Goal: Task Accomplishment & Management: Use online tool/utility

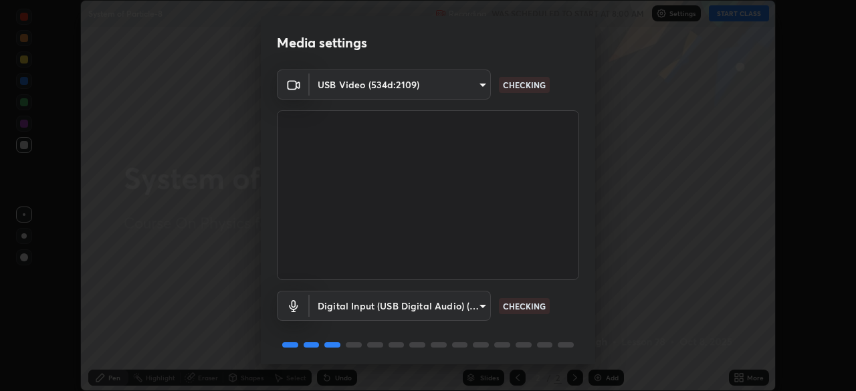
scroll to position [47, 0]
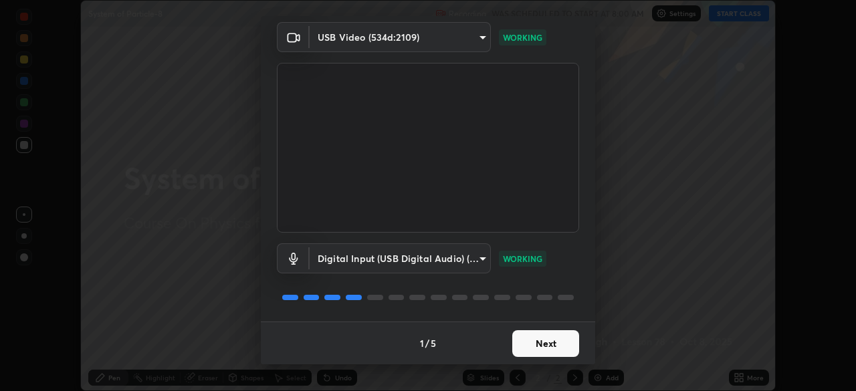
click at [535, 339] on button "Next" at bounding box center [545, 343] width 67 height 27
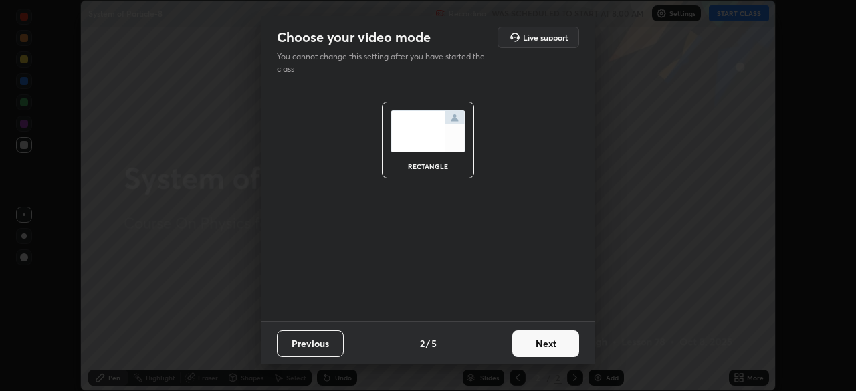
scroll to position [0, 0]
click at [535, 346] on button "Next" at bounding box center [545, 343] width 67 height 27
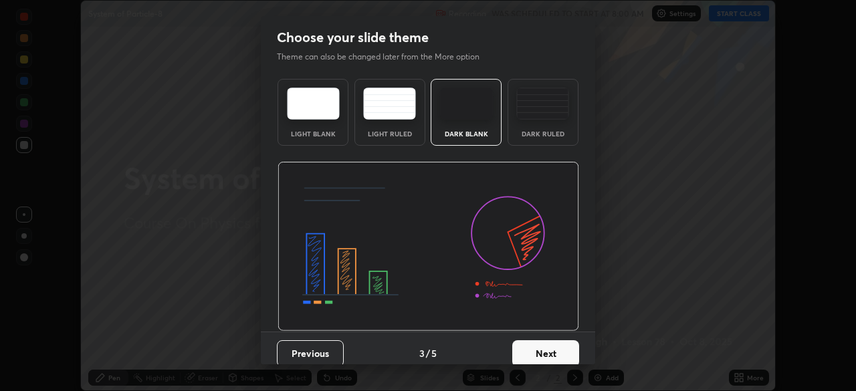
click at [541, 349] on button "Next" at bounding box center [545, 353] width 67 height 27
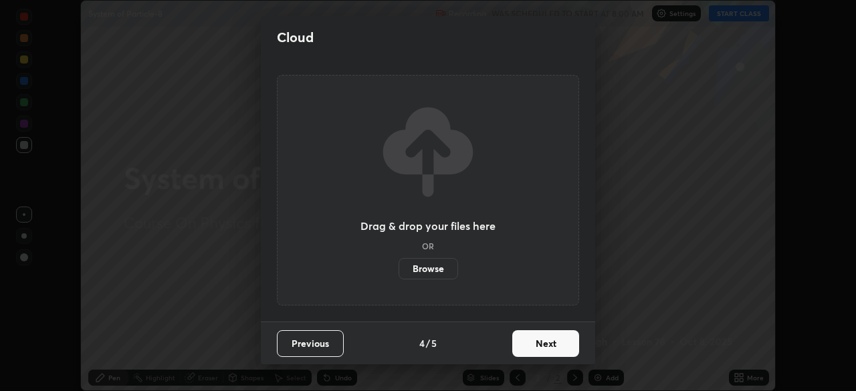
click at [547, 349] on button "Next" at bounding box center [545, 343] width 67 height 27
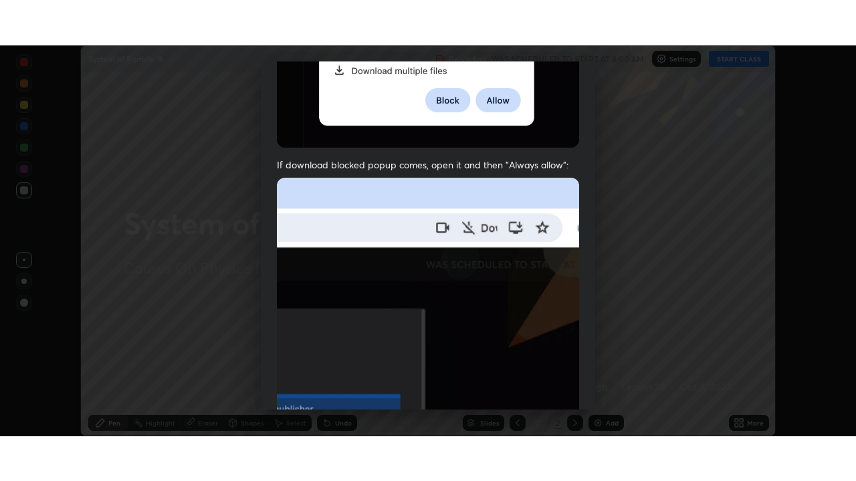
scroll to position [320, 0]
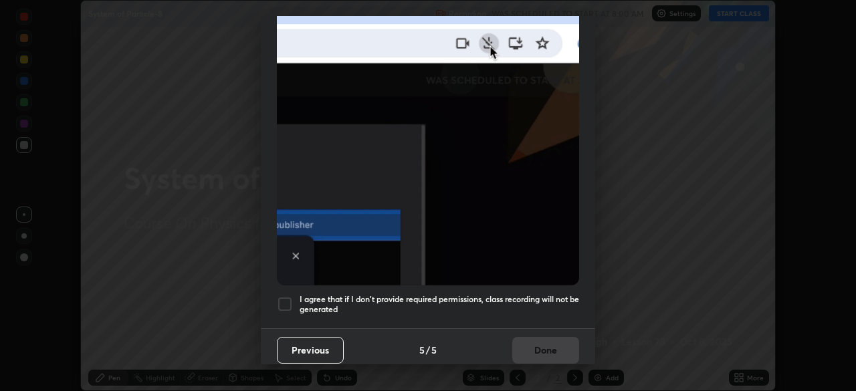
click at [456, 299] on h5 "I agree that if I don't provide required permissions, class recording will not …" at bounding box center [440, 304] width 280 height 21
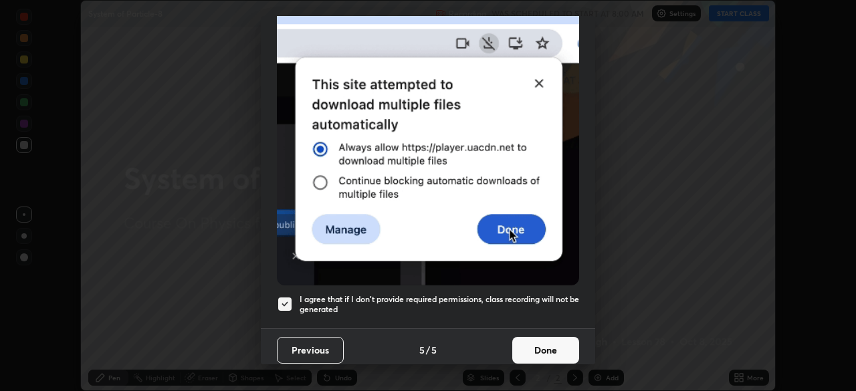
click at [531, 339] on button "Done" at bounding box center [545, 350] width 67 height 27
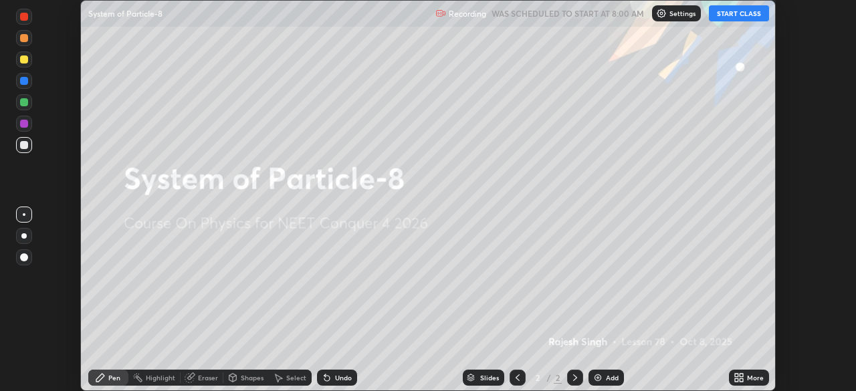
click at [752, 372] on div "More" at bounding box center [749, 378] width 40 height 16
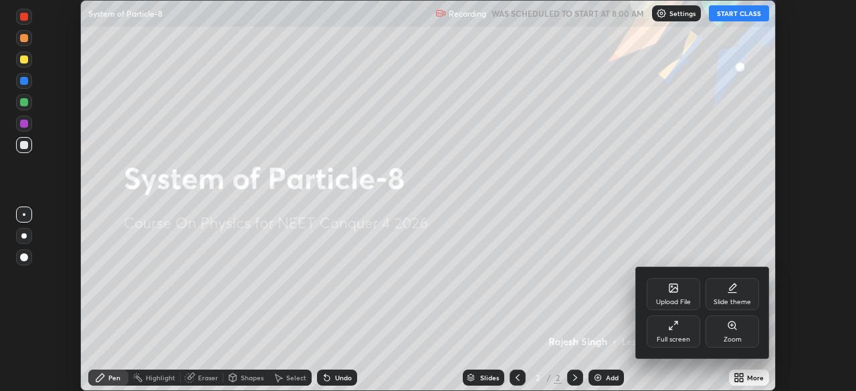
click at [697, 341] on div "Full screen" at bounding box center [673, 332] width 53 height 32
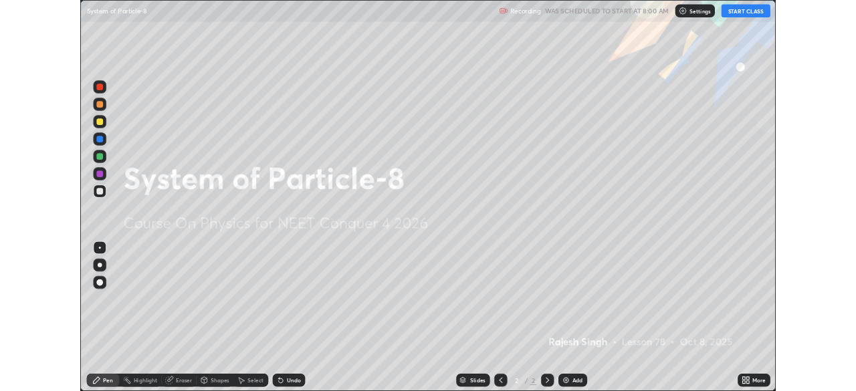
scroll to position [481, 856]
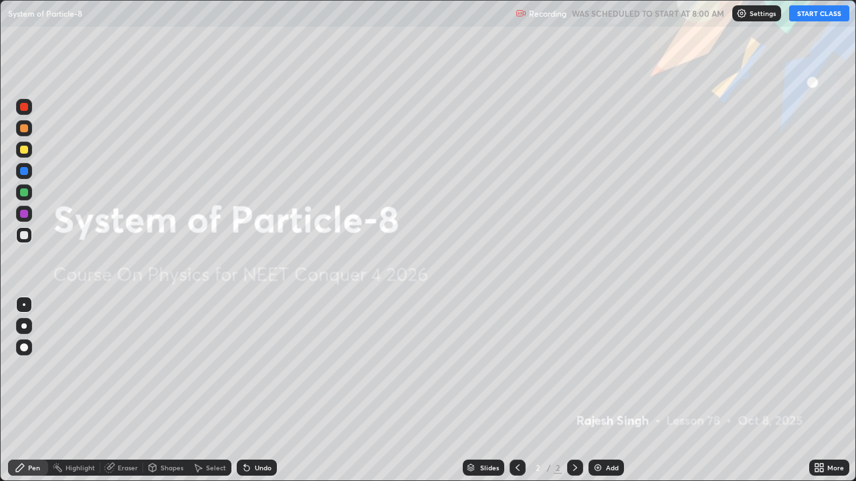
click at [813, 15] on button "START CLASS" at bounding box center [819, 13] width 60 height 16
click at [820, 391] on icon at bounding box center [821, 465] width 3 height 3
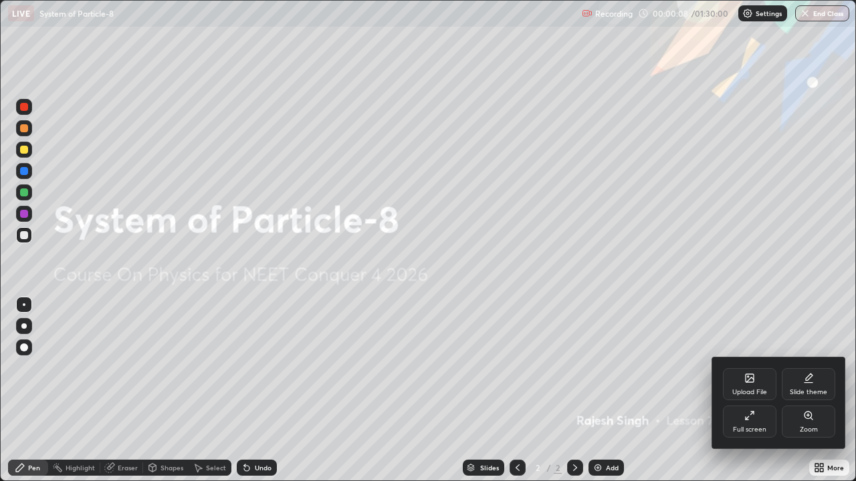
click at [750, 384] on div "Upload File" at bounding box center [749, 384] width 53 height 32
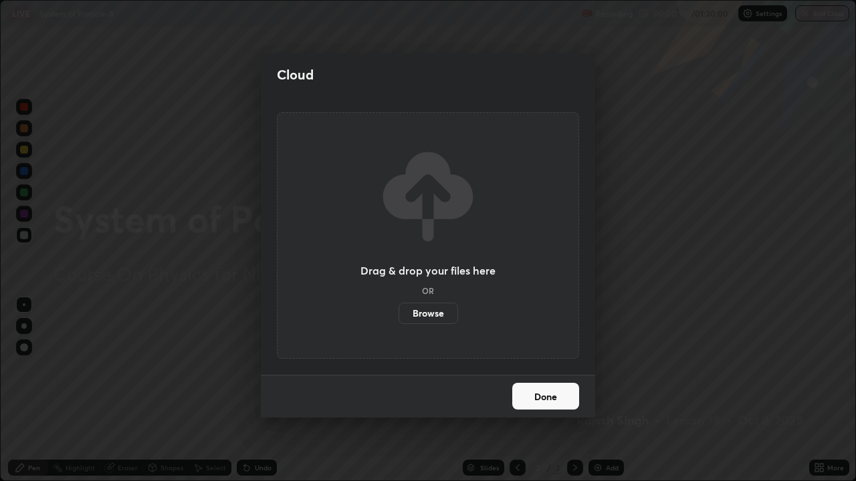
click at [441, 317] on label "Browse" at bounding box center [429, 313] width 60 height 21
click at [399, 317] on input "Browse" at bounding box center [399, 313] width 0 height 21
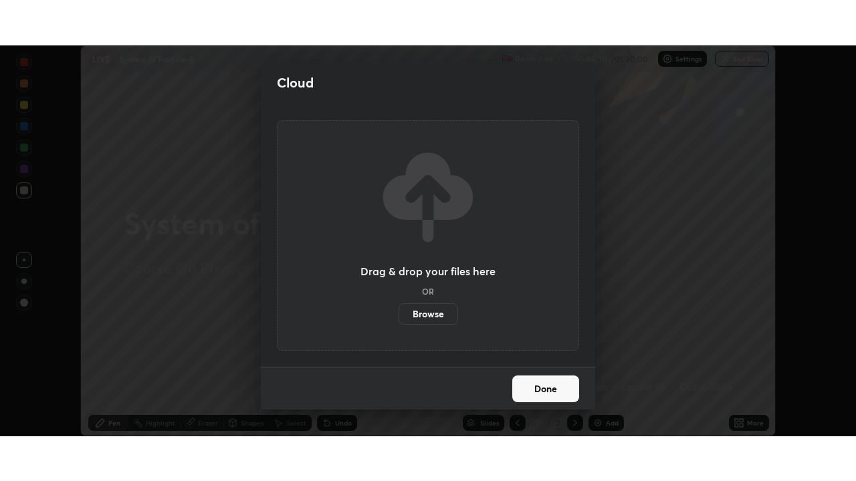
scroll to position [66484, 66019]
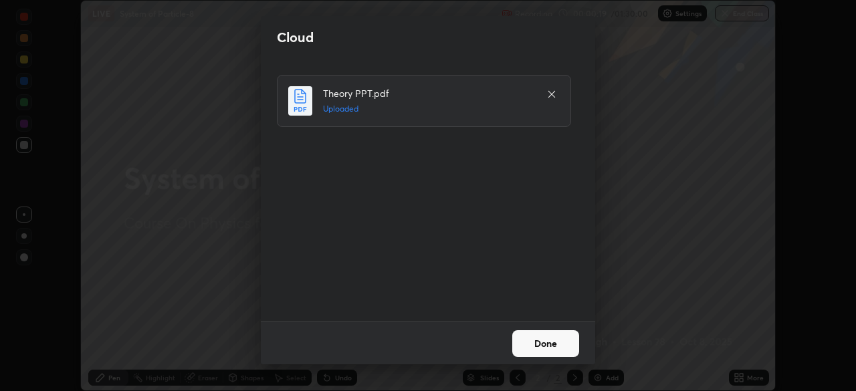
click at [531, 340] on button "Done" at bounding box center [545, 343] width 67 height 27
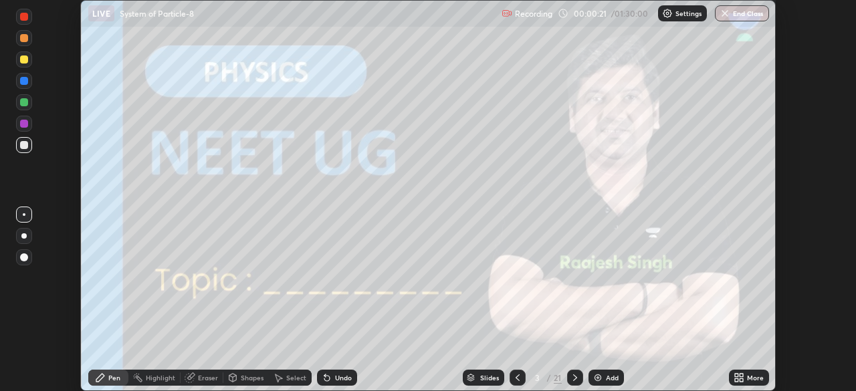
click at [574, 378] on icon at bounding box center [575, 377] width 11 height 11
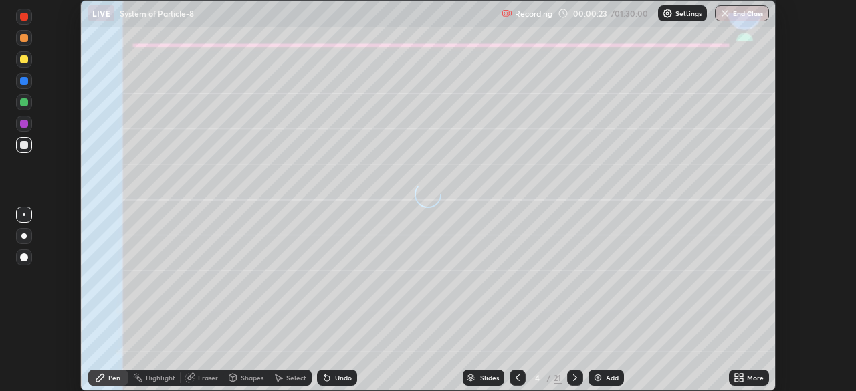
click at [740, 377] on icon at bounding box center [741, 375] width 3 height 3
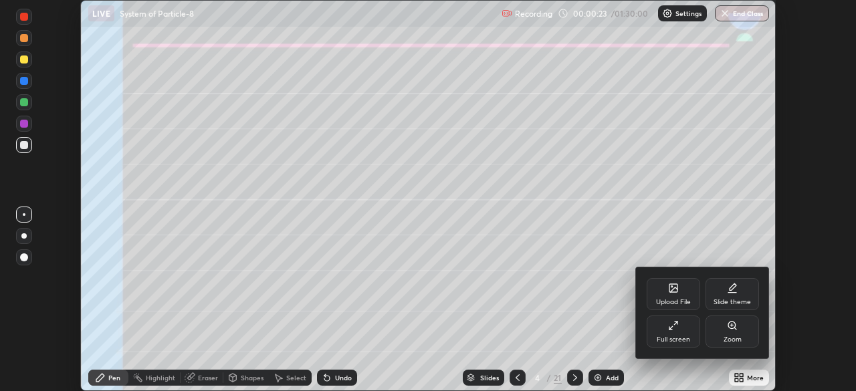
click at [679, 338] on div "Full screen" at bounding box center [673, 339] width 33 height 7
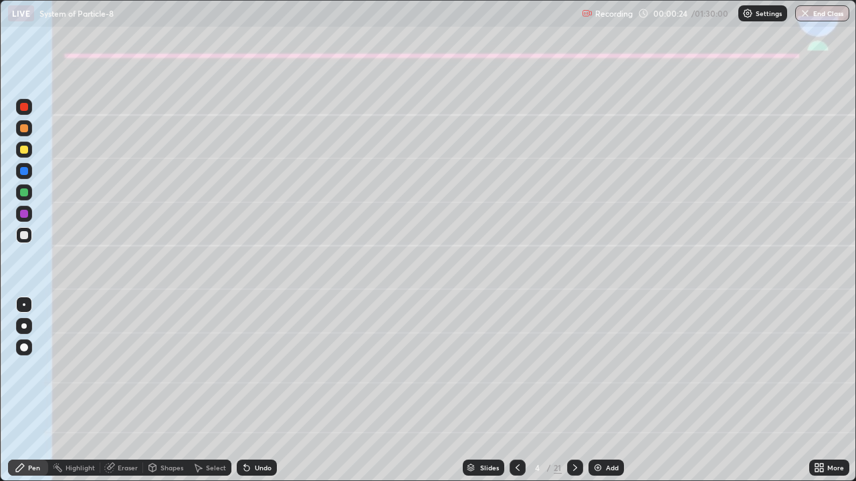
scroll to position [481, 856]
click at [24, 151] on div at bounding box center [24, 150] width 8 height 8
click at [25, 324] on div at bounding box center [23, 326] width 5 height 5
click at [26, 150] on div at bounding box center [24, 150] width 8 height 8
click at [21, 233] on div at bounding box center [24, 235] width 8 height 8
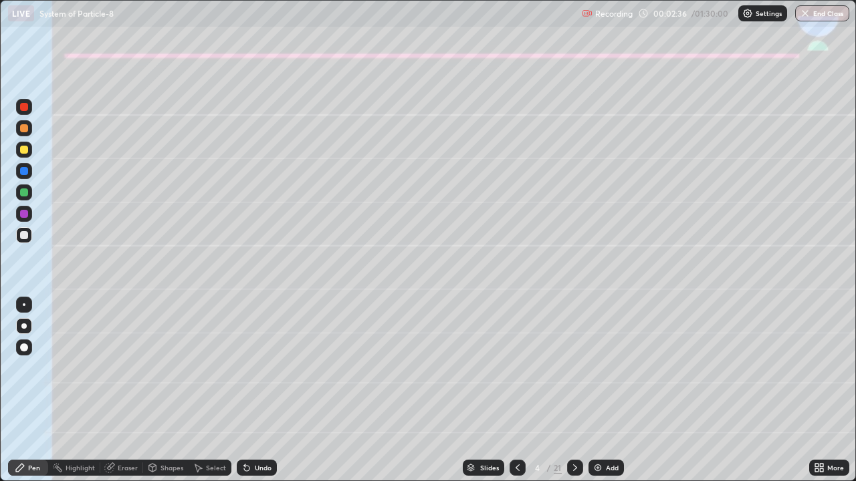
scroll to position [66393, 66019]
click at [24, 194] on div at bounding box center [24, 193] width 8 height 8
click at [159, 391] on div "Shapes" at bounding box center [165, 468] width 45 height 16
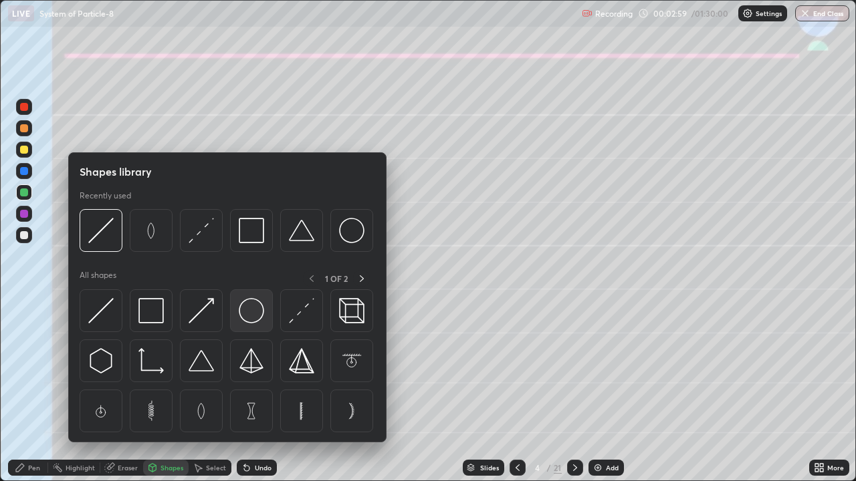
click at [249, 314] on img at bounding box center [251, 310] width 25 height 25
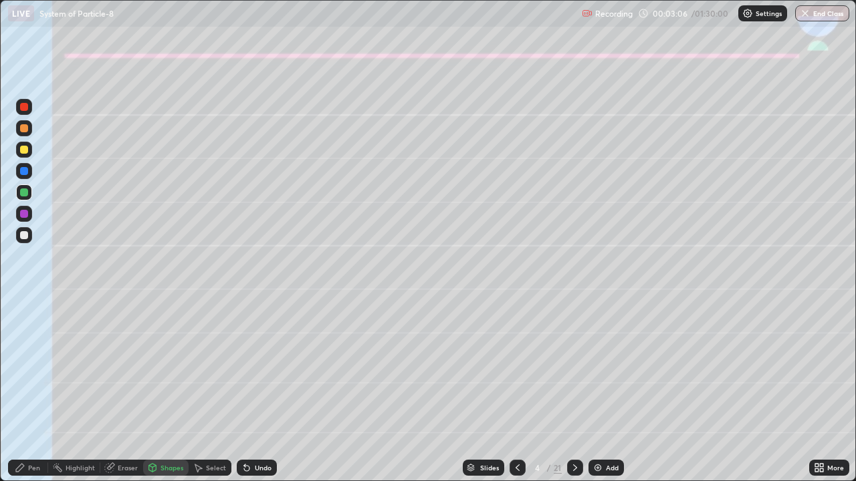
click at [20, 391] on icon at bounding box center [20, 468] width 8 height 8
click at [26, 146] on div at bounding box center [24, 150] width 8 height 8
click at [23, 130] on div at bounding box center [24, 128] width 8 height 8
click at [165, 391] on div "Shapes" at bounding box center [171, 468] width 23 height 7
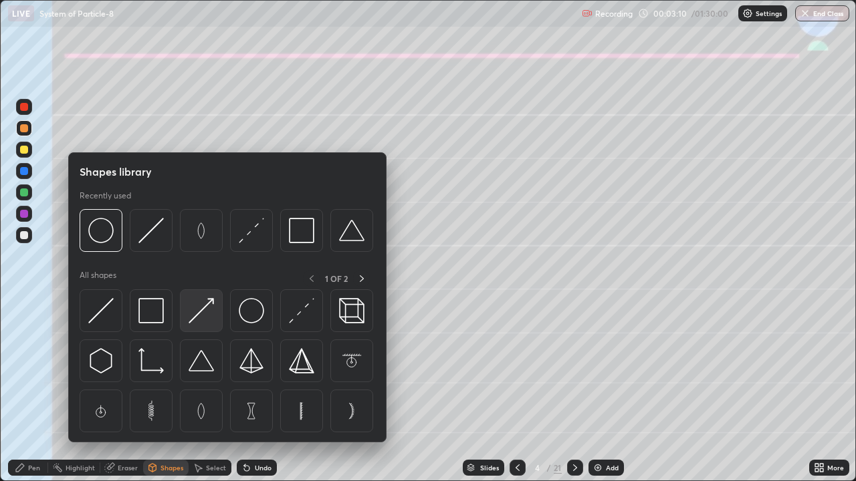
click at [206, 308] on img at bounding box center [201, 310] width 25 height 25
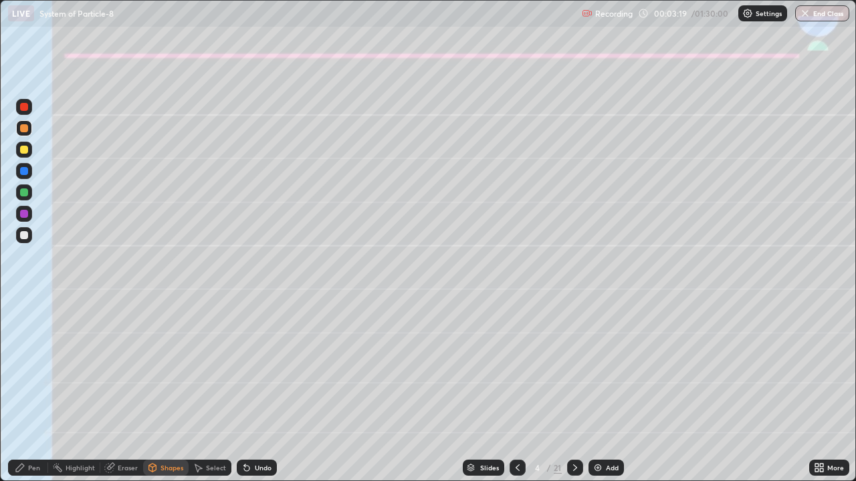
click at [20, 391] on icon at bounding box center [20, 468] width 8 height 8
click at [23, 171] on div at bounding box center [24, 171] width 8 height 8
click at [128, 391] on div "Eraser" at bounding box center [128, 468] width 20 height 7
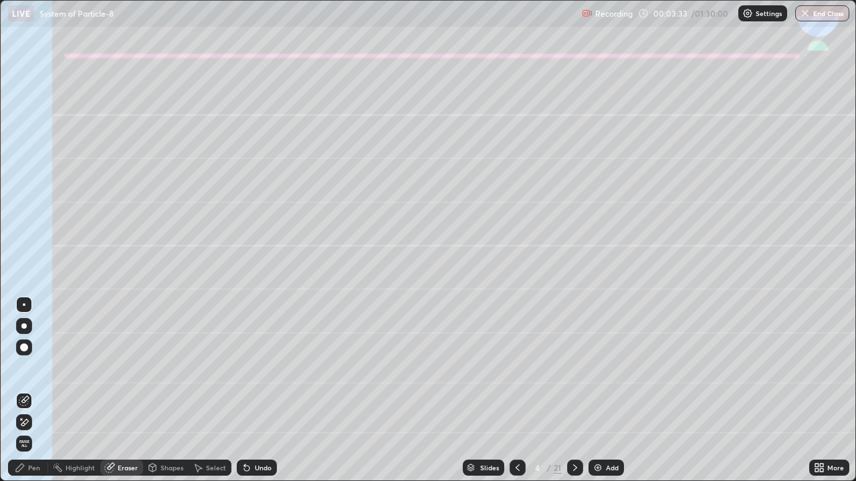
click at [165, 391] on div "Shapes" at bounding box center [171, 468] width 23 height 7
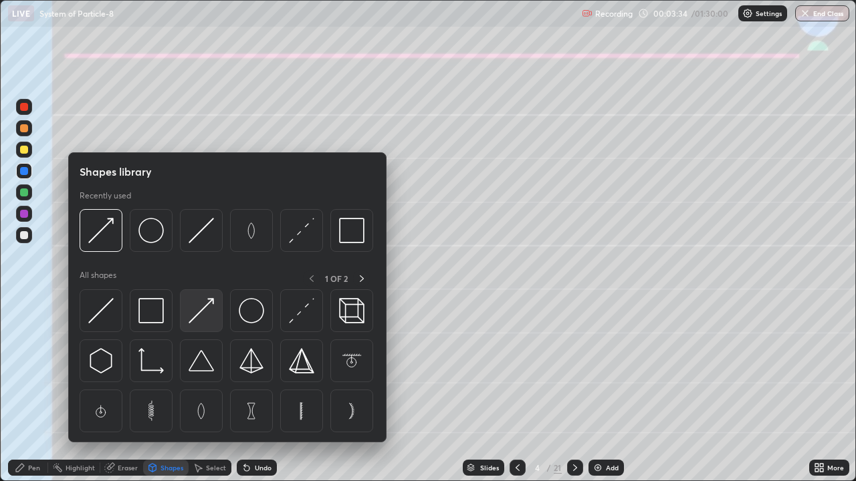
click at [202, 308] on img at bounding box center [201, 310] width 25 height 25
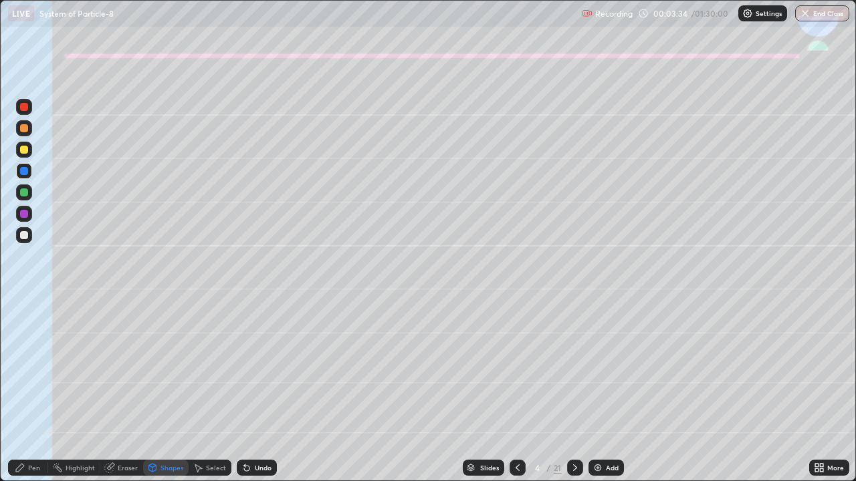
click at [24, 171] on div at bounding box center [24, 171] width 8 height 8
click at [255, 391] on div "Undo" at bounding box center [263, 468] width 17 height 7
click at [35, 391] on div "Pen" at bounding box center [34, 468] width 12 height 7
click at [27, 238] on div at bounding box center [24, 235] width 8 height 8
click at [164, 391] on div "Shapes" at bounding box center [171, 468] width 23 height 7
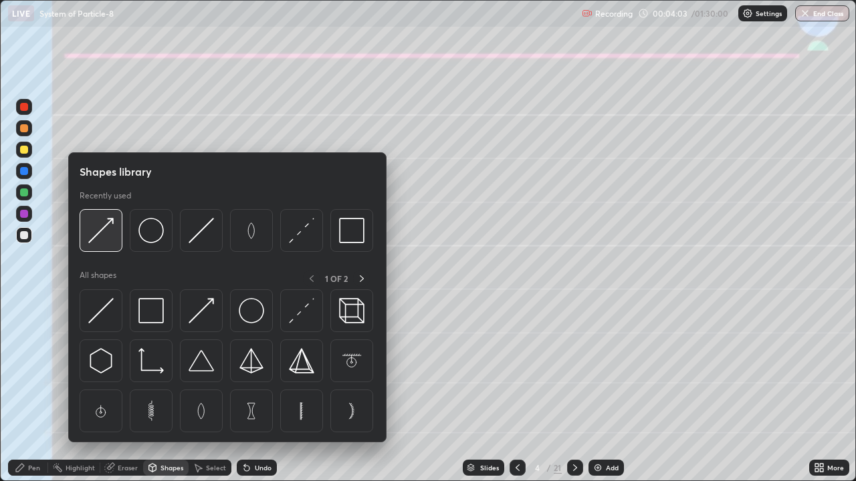
click at [101, 233] on img at bounding box center [100, 230] width 25 height 25
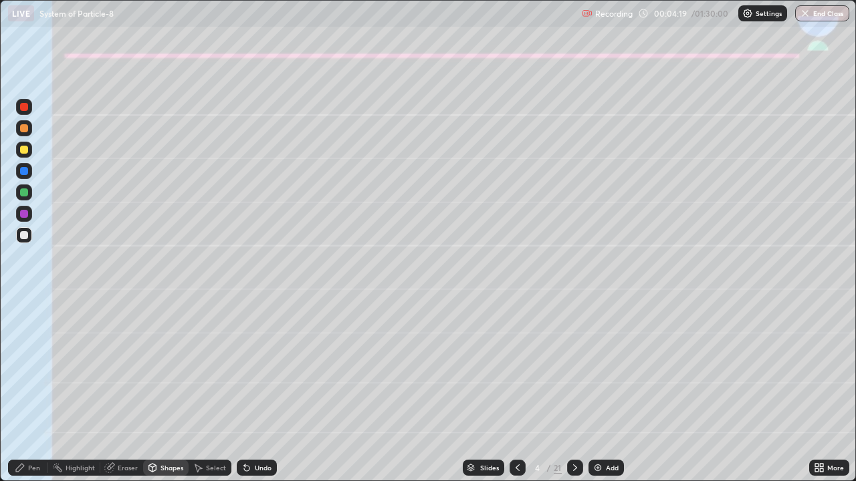
click at [261, 391] on div "Undo" at bounding box center [263, 468] width 17 height 7
click at [20, 391] on icon at bounding box center [20, 468] width 8 height 8
click at [574, 391] on icon at bounding box center [575, 468] width 11 height 11
click at [21, 152] on div at bounding box center [24, 150] width 8 height 8
click at [23, 195] on div at bounding box center [24, 193] width 8 height 8
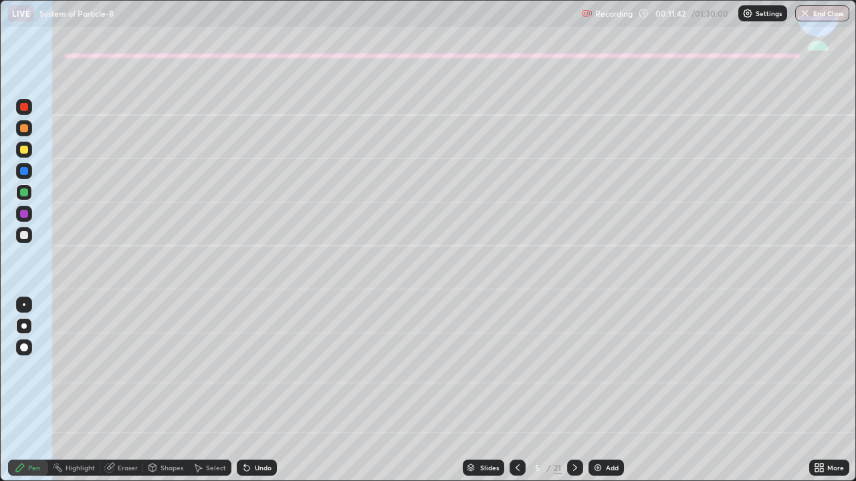
click at [165, 391] on div "Shapes" at bounding box center [171, 468] width 23 height 7
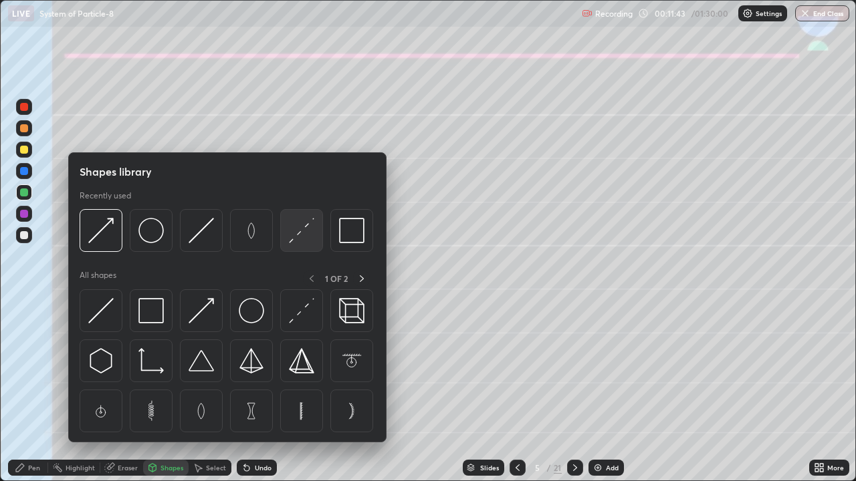
click at [300, 237] on img at bounding box center [301, 230] width 25 height 25
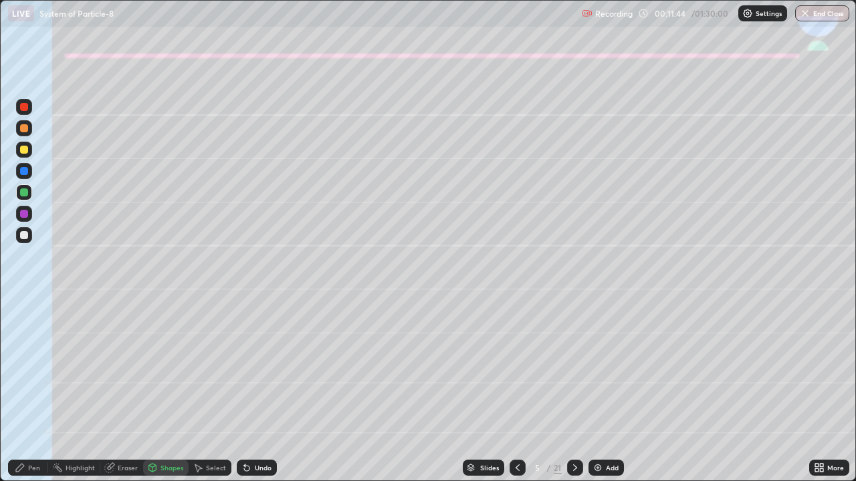
click at [24, 152] on div at bounding box center [24, 150] width 8 height 8
click at [167, 391] on div "Shapes" at bounding box center [171, 468] width 23 height 7
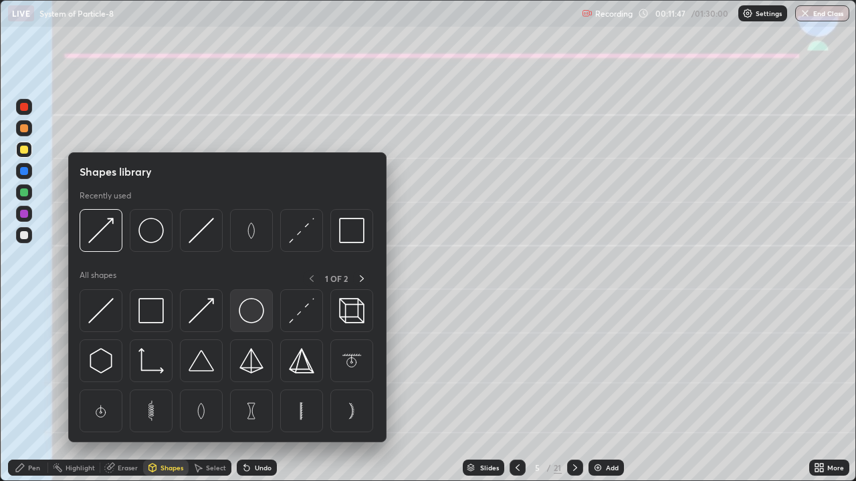
click at [250, 316] on img at bounding box center [251, 310] width 25 height 25
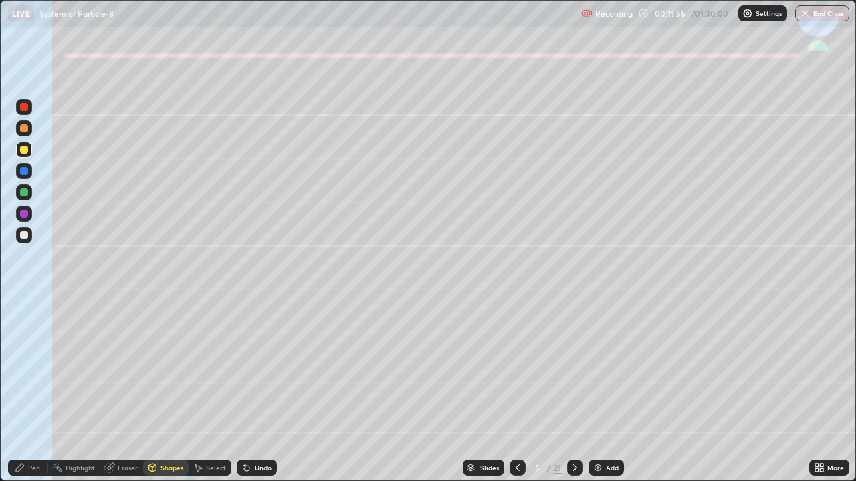
click at [165, 391] on div "Shapes" at bounding box center [171, 468] width 23 height 7
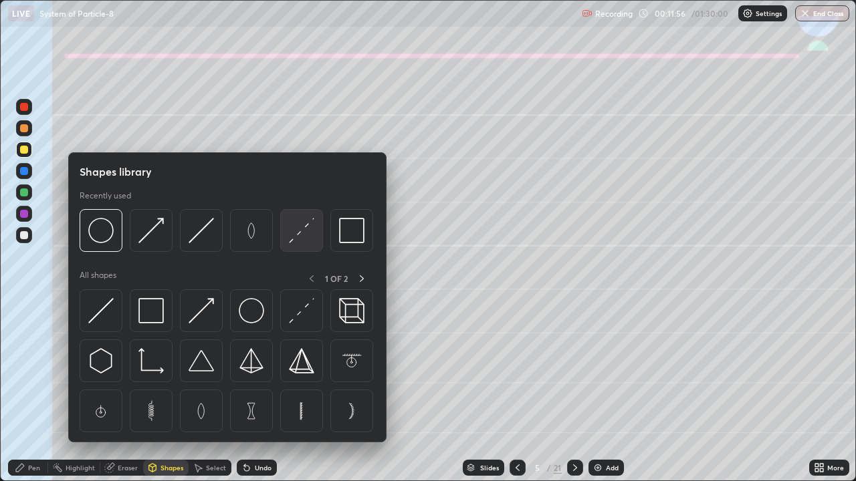
click at [295, 232] on img at bounding box center [301, 230] width 25 height 25
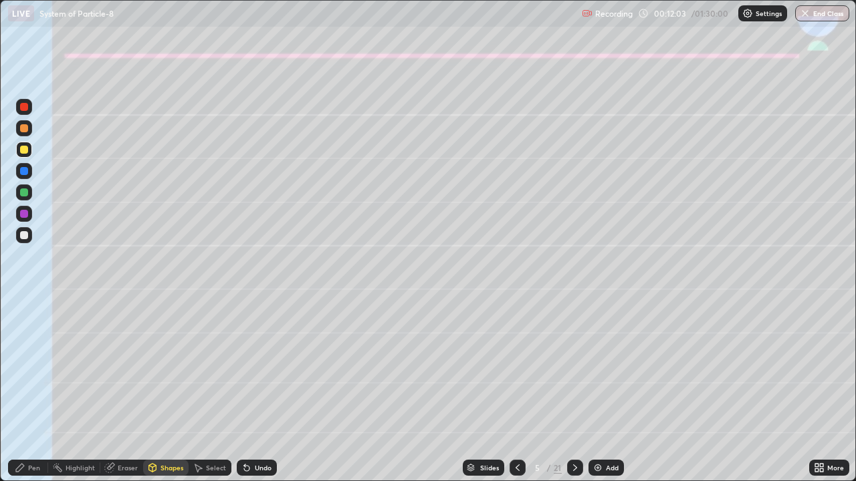
click at [23, 128] on div at bounding box center [24, 128] width 8 height 8
click at [23, 193] on div at bounding box center [24, 193] width 8 height 8
click at [251, 391] on div "Undo" at bounding box center [257, 468] width 40 height 16
click at [30, 391] on div "Pen" at bounding box center [34, 468] width 12 height 7
click at [168, 391] on div "Shapes" at bounding box center [171, 468] width 23 height 7
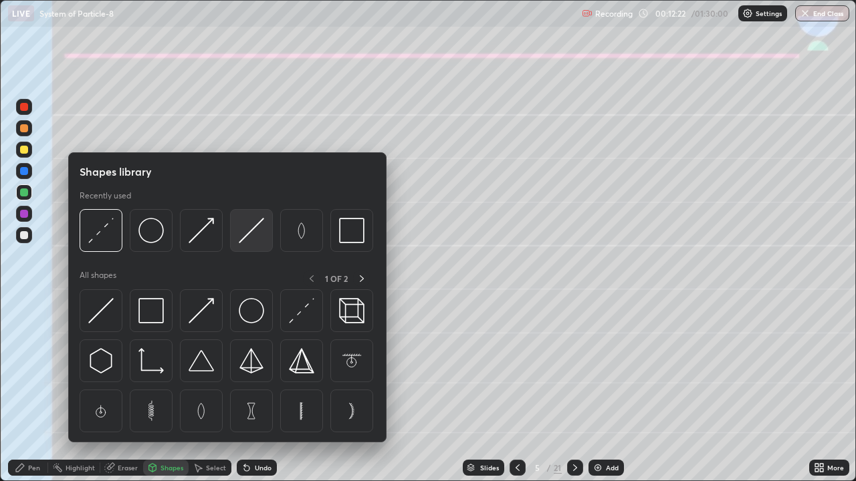
click at [239, 238] on img at bounding box center [251, 230] width 25 height 25
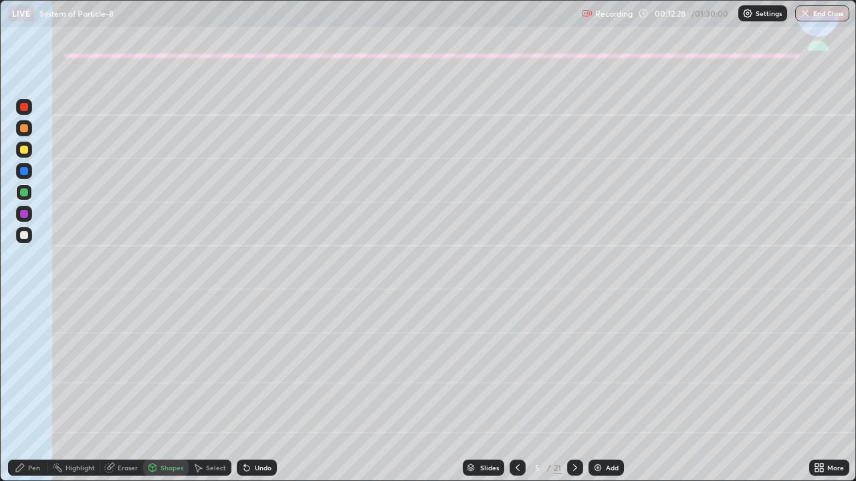
click at [24, 237] on div at bounding box center [24, 235] width 8 height 8
click at [25, 391] on div "Pen" at bounding box center [28, 468] width 40 height 16
click at [21, 193] on div at bounding box center [24, 193] width 8 height 8
click at [25, 189] on div at bounding box center [24, 193] width 8 height 8
click at [166, 391] on div "Shapes" at bounding box center [165, 468] width 45 height 16
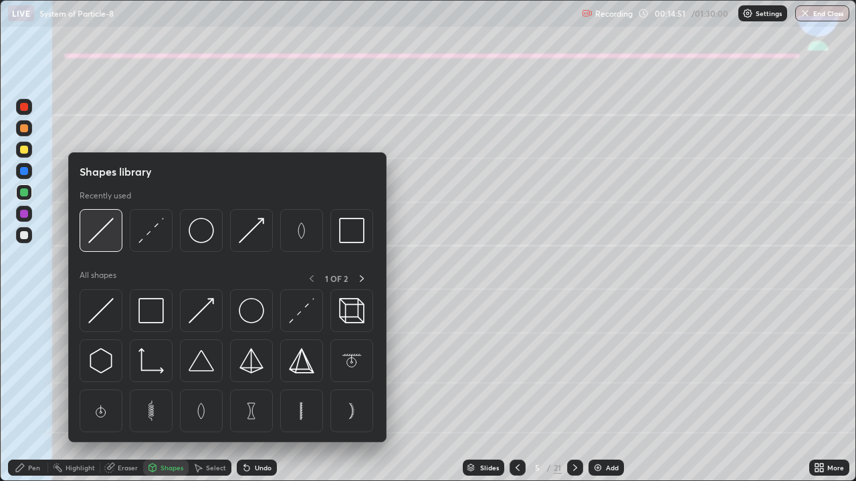
click at [91, 239] on img at bounding box center [100, 230] width 25 height 25
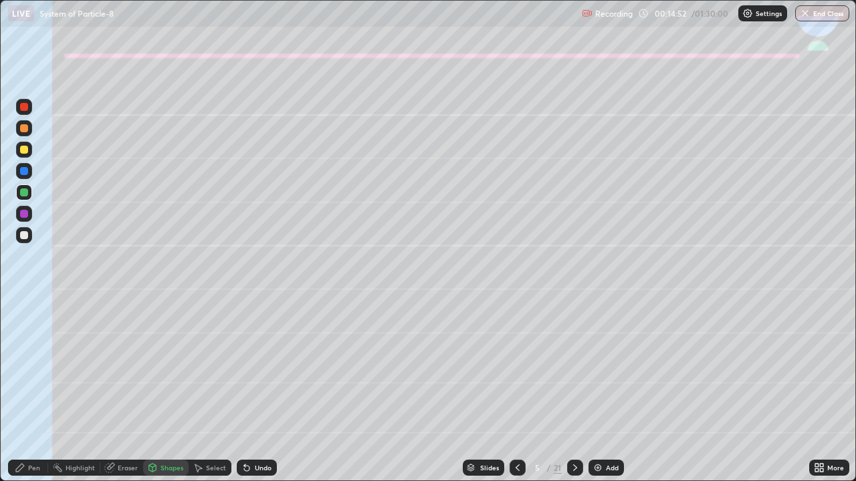
click at [27, 237] on div at bounding box center [24, 235] width 8 height 8
click at [22, 175] on div at bounding box center [24, 171] width 8 height 8
click at [27, 391] on div "Pen" at bounding box center [28, 468] width 40 height 16
click at [255, 391] on div "Undo" at bounding box center [263, 468] width 17 height 7
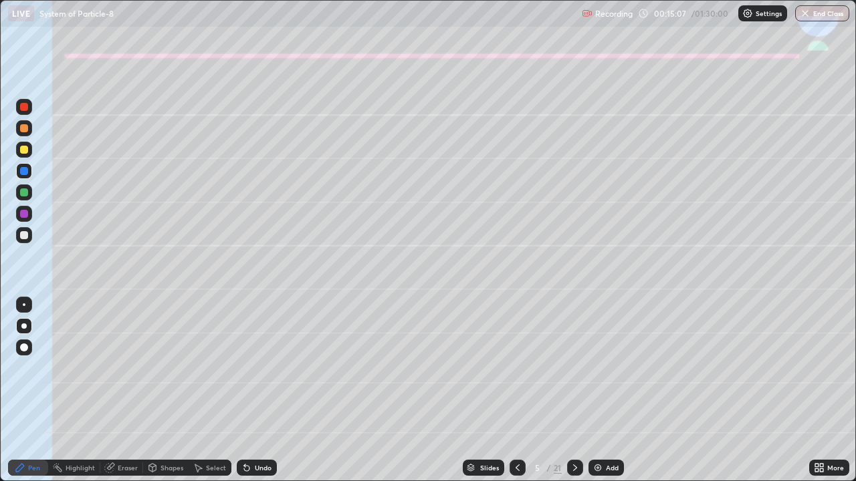
click at [254, 391] on div "Undo" at bounding box center [257, 468] width 40 height 16
click at [251, 391] on div "Undo" at bounding box center [257, 468] width 40 height 16
click at [258, 391] on div "Undo" at bounding box center [263, 468] width 17 height 7
click at [23, 128] on div at bounding box center [24, 128] width 8 height 8
click at [29, 196] on div at bounding box center [24, 193] width 16 height 16
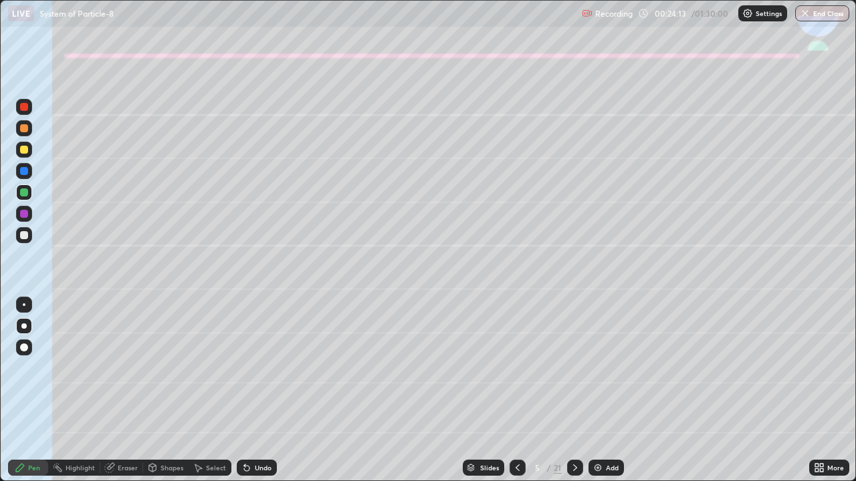
click at [574, 391] on icon at bounding box center [575, 468] width 11 height 11
click at [24, 326] on div at bounding box center [23, 326] width 5 height 5
click at [24, 150] on div at bounding box center [24, 150] width 8 height 8
click at [257, 391] on div "Undo" at bounding box center [257, 468] width 40 height 16
click at [255, 391] on div "Undo" at bounding box center [263, 468] width 17 height 7
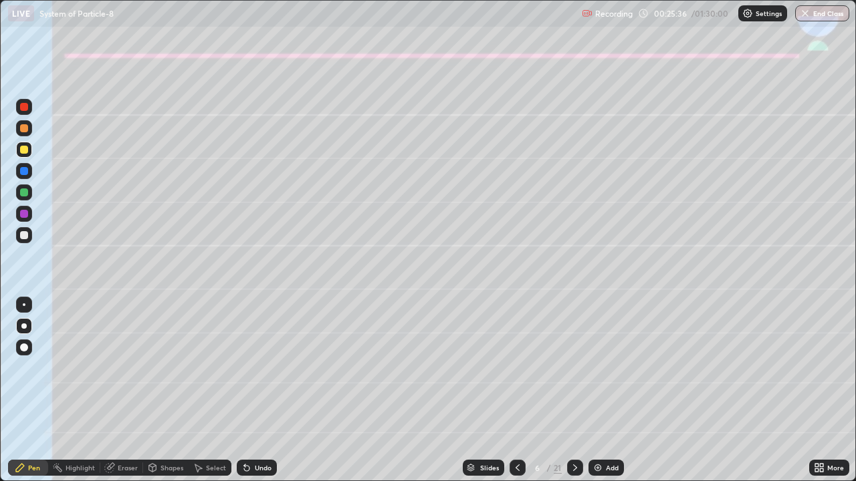
click at [256, 391] on div "Undo" at bounding box center [263, 468] width 17 height 7
click at [160, 391] on div "Shapes" at bounding box center [171, 468] width 23 height 7
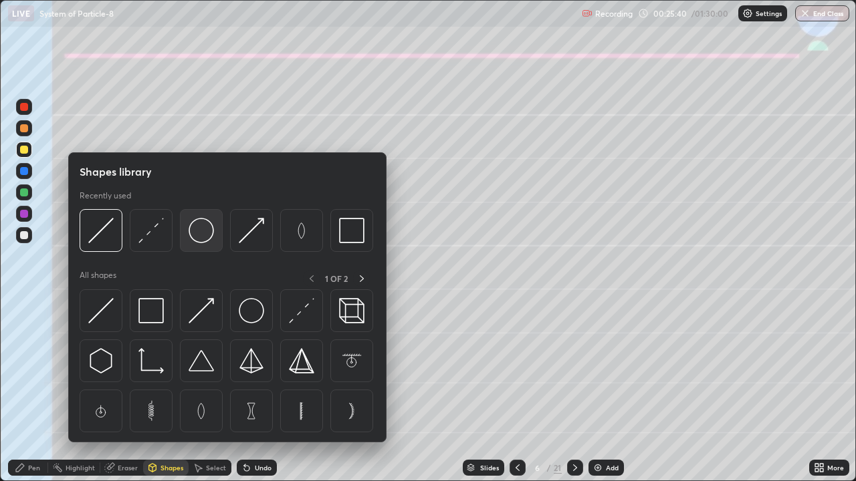
click at [200, 234] on img at bounding box center [201, 230] width 25 height 25
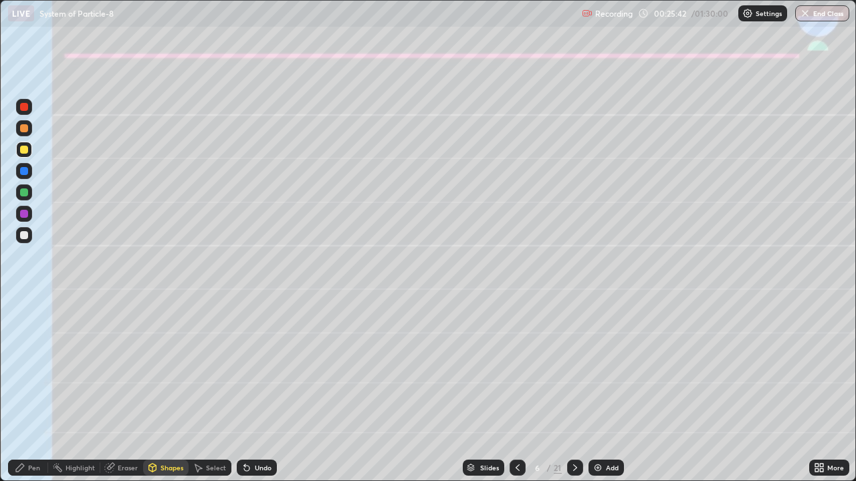
click at [174, 391] on div "Shapes" at bounding box center [171, 468] width 23 height 7
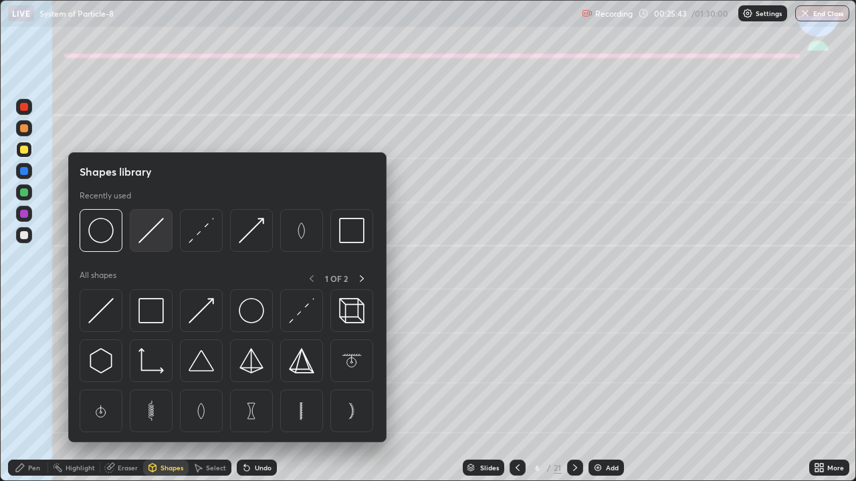
click at [150, 234] on img at bounding box center [150, 230] width 25 height 25
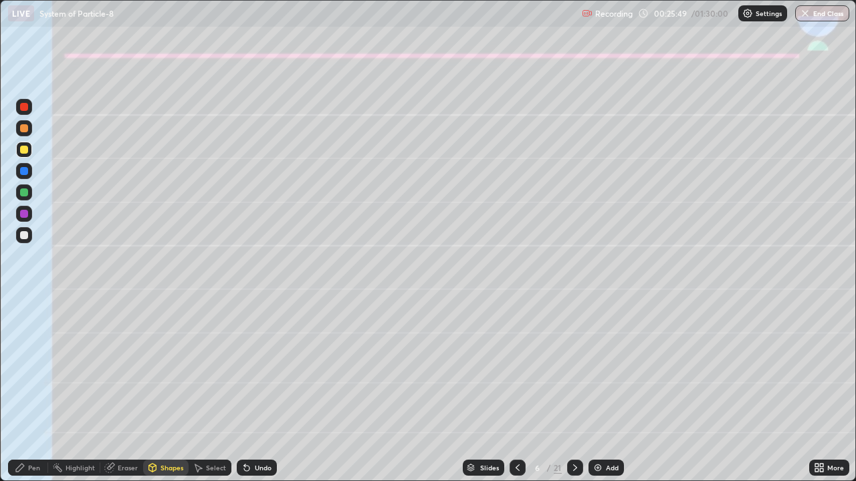
click at [31, 391] on div "Pen" at bounding box center [28, 468] width 40 height 16
click at [166, 391] on div "Shapes" at bounding box center [171, 468] width 23 height 7
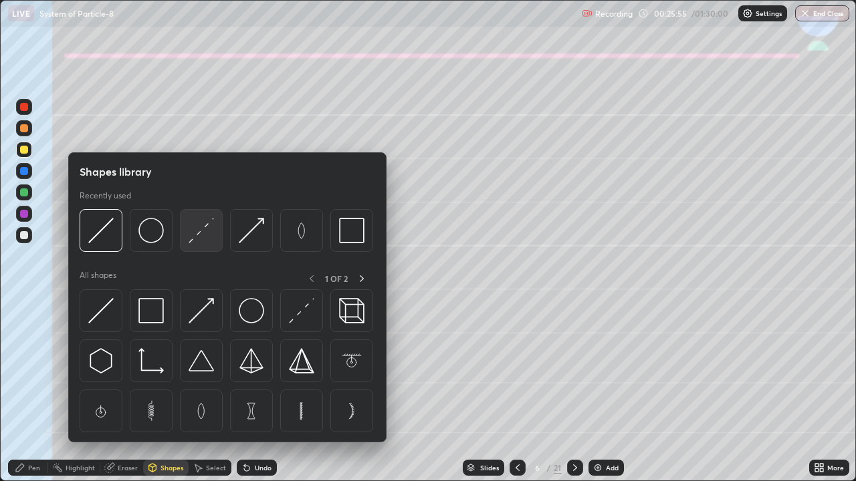
click at [198, 233] on img at bounding box center [201, 230] width 25 height 25
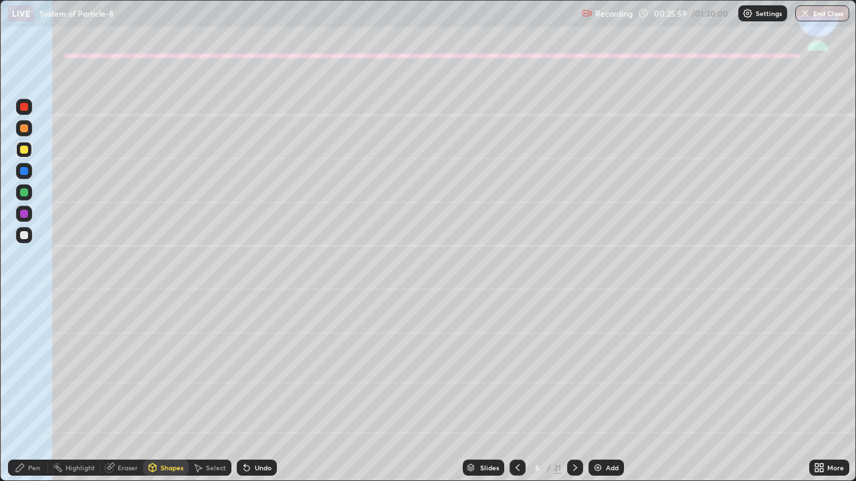
click at [21, 391] on icon at bounding box center [20, 468] width 8 height 8
click at [252, 391] on div "Undo" at bounding box center [257, 468] width 40 height 16
click at [120, 391] on div "Eraser" at bounding box center [128, 468] width 20 height 7
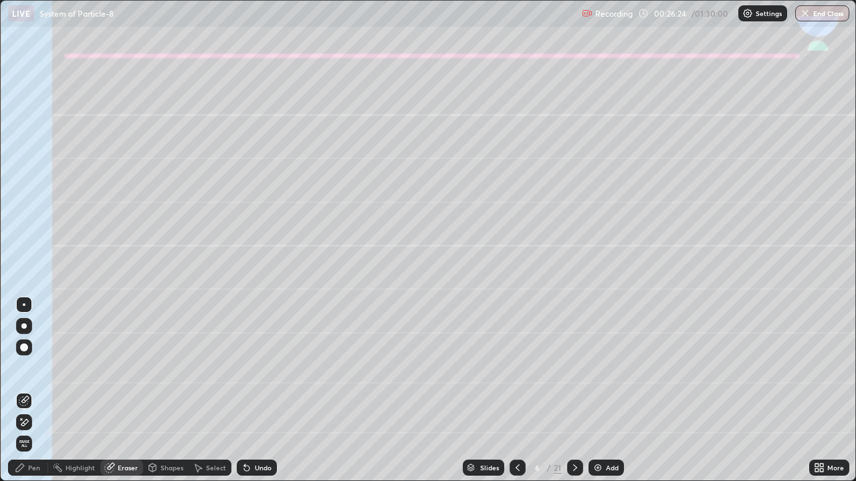
click at [29, 391] on div "Pen" at bounding box center [28, 468] width 40 height 16
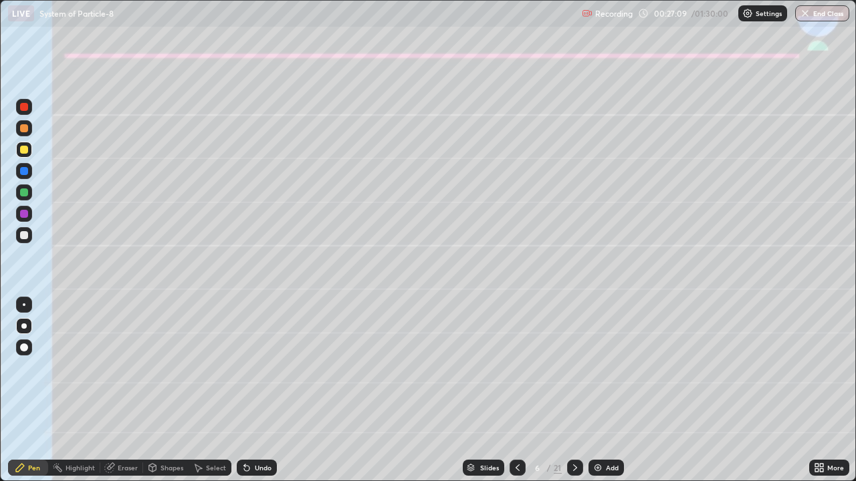
click at [25, 235] on div at bounding box center [24, 235] width 8 height 8
click at [20, 150] on div at bounding box center [24, 150] width 8 height 8
click at [17, 239] on div at bounding box center [24, 235] width 16 height 16
click at [25, 129] on div at bounding box center [24, 128] width 8 height 8
click at [244, 391] on icon at bounding box center [244, 465] width 1 height 1
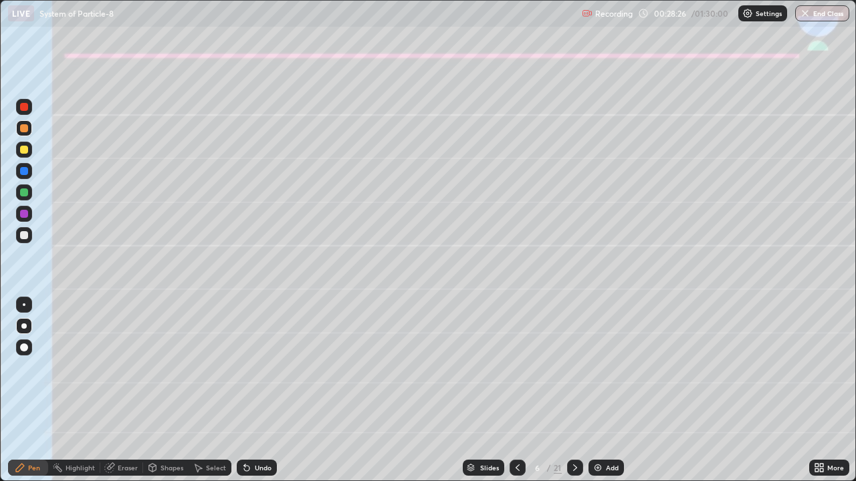
click at [244, 391] on icon at bounding box center [244, 465] width 1 height 1
click at [237, 391] on div "Undo" at bounding box center [257, 468] width 40 height 16
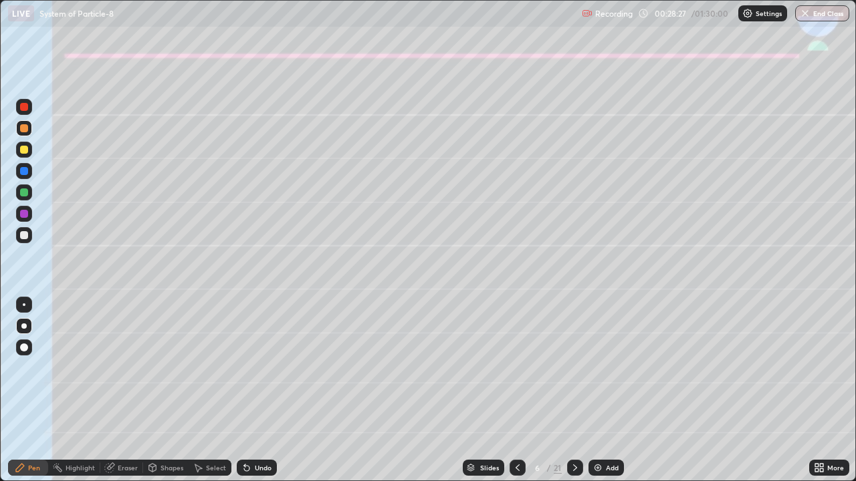
click at [226, 391] on div "Select" at bounding box center [210, 468] width 43 height 16
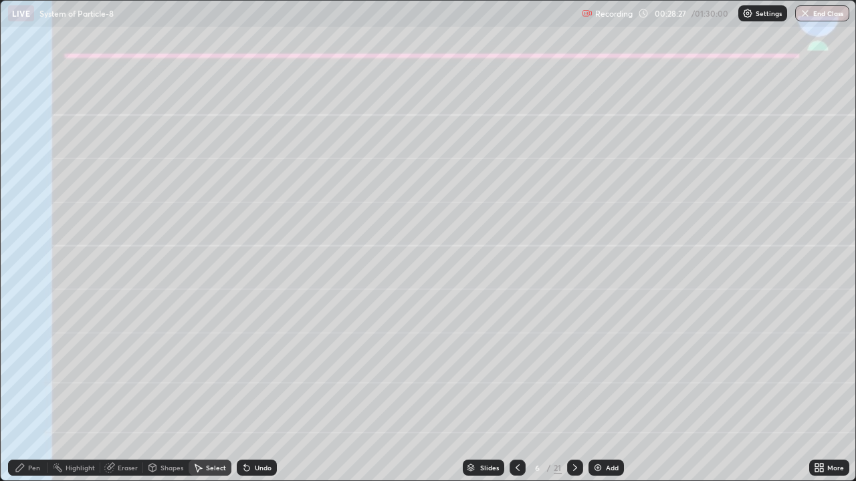
click at [227, 391] on div "Select" at bounding box center [210, 468] width 43 height 16
click at [226, 391] on div "Select" at bounding box center [210, 468] width 43 height 16
click at [244, 391] on icon at bounding box center [246, 468] width 5 height 5
click at [245, 391] on icon at bounding box center [246, 468] width 5 height 5
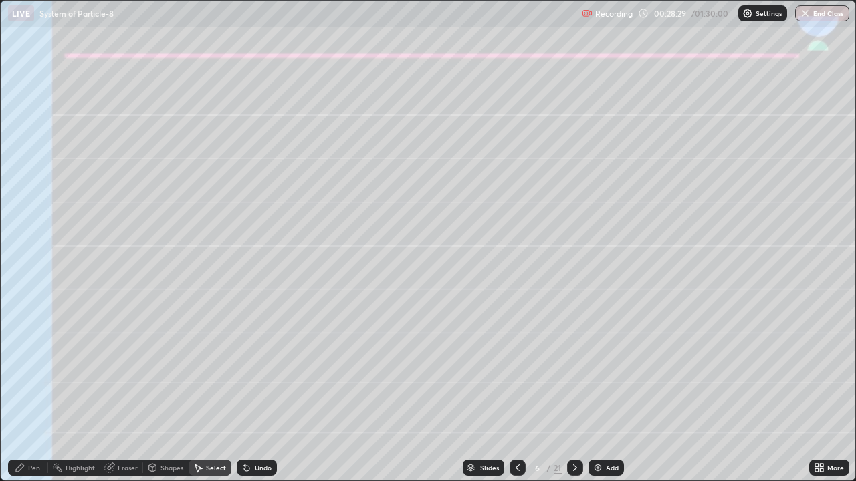
click at [244, 391] on icon at bounding box center [244, 465] width 1 height 1
click at [33, 391] on div "Pen" at bounding box center [34, 468] width 12 height 7
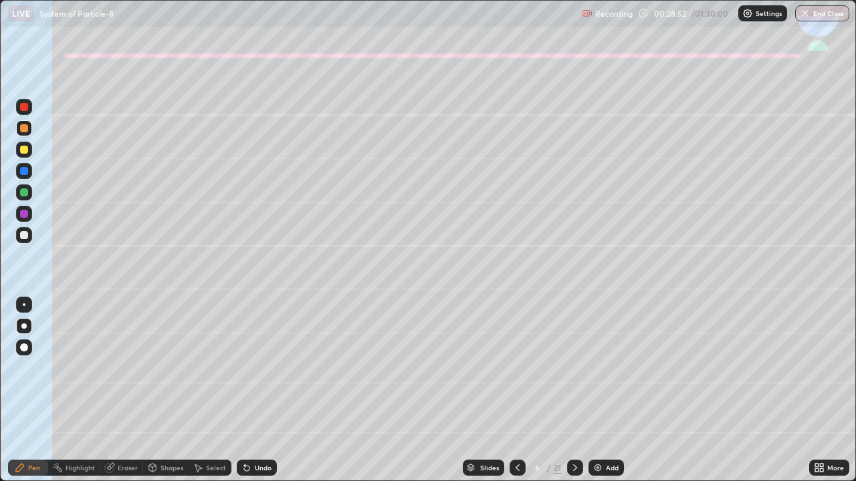
click at [31, 238] on div at bounding box center [24, 235] width 16 height 16
click at [265, 391] on div "Undo" at bounding box center [263, 468] width 17 height 7
click at [575, 391] on icon at bounding box center [575, 468] width 11 height 11
click at [514, 391] on icon at bounding box center [517, 468] width 11 height 11
click at [574, 391] on icon at bounding box center [575, 468] width 11 height 11
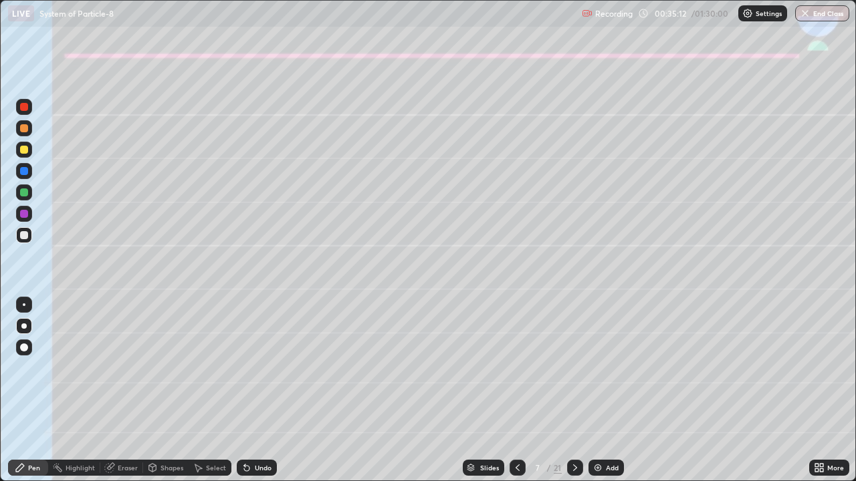
click at [23, 152] on div at bounding box center [24, 150] width 8 height 8
click at [169, 391] on div "Shapes" at bounding box center [171, 468] width 23 height 7
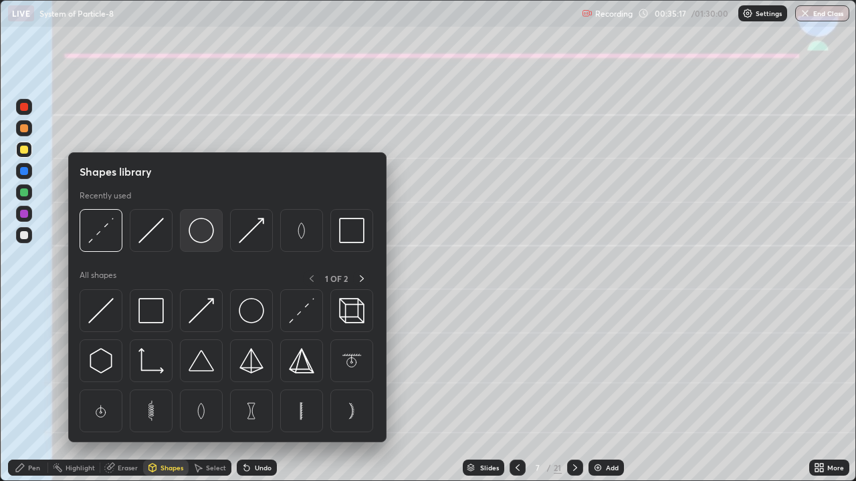
click at [199, 233] on img at bounding box center [201, 230] width 25 height 25
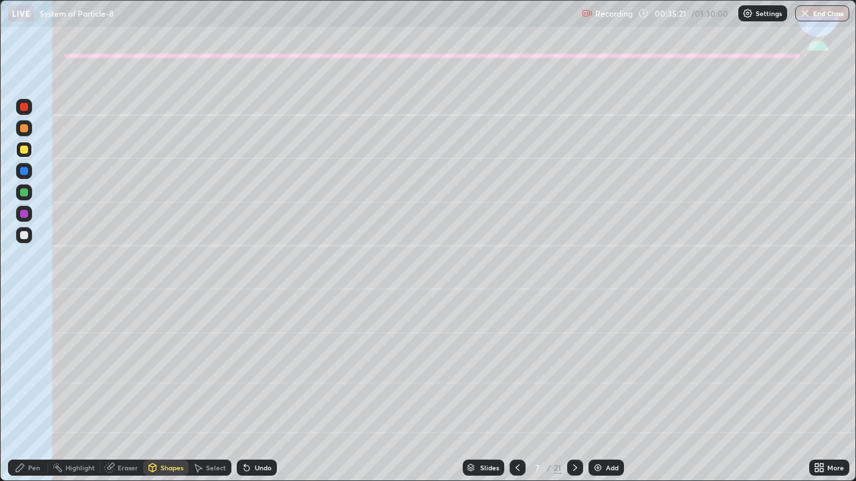
click at [170, 391] on div "Shapes" at bounding box center [171, 468] width 23 height 7
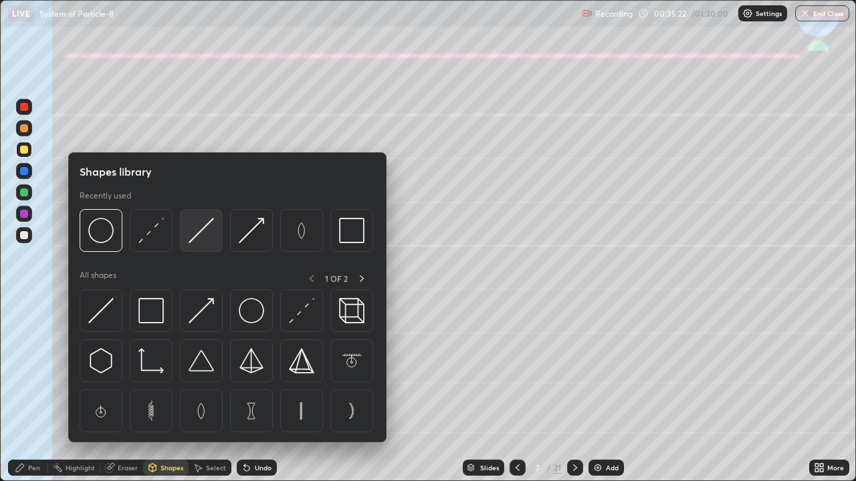
click at [196, 237] on img at bounding box center [201, 230] width 25 height 25
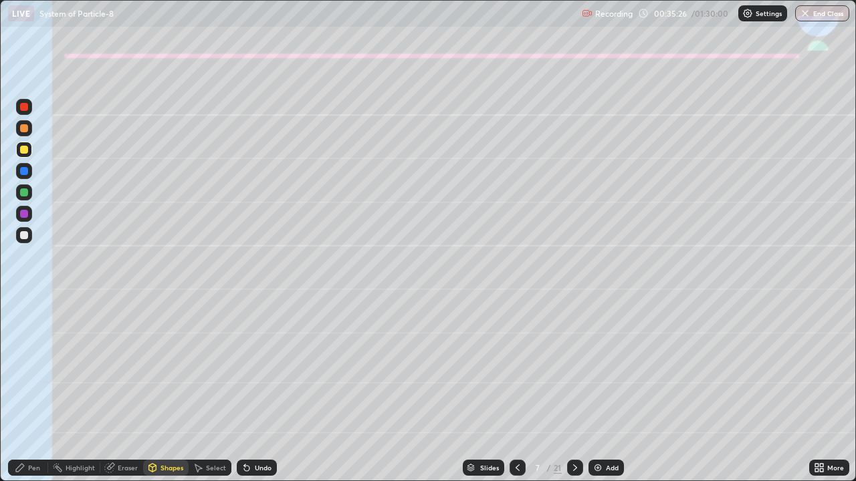
click at [176, 391] on div "Shapes" at bounding box center [165, 468] width 45 height 16
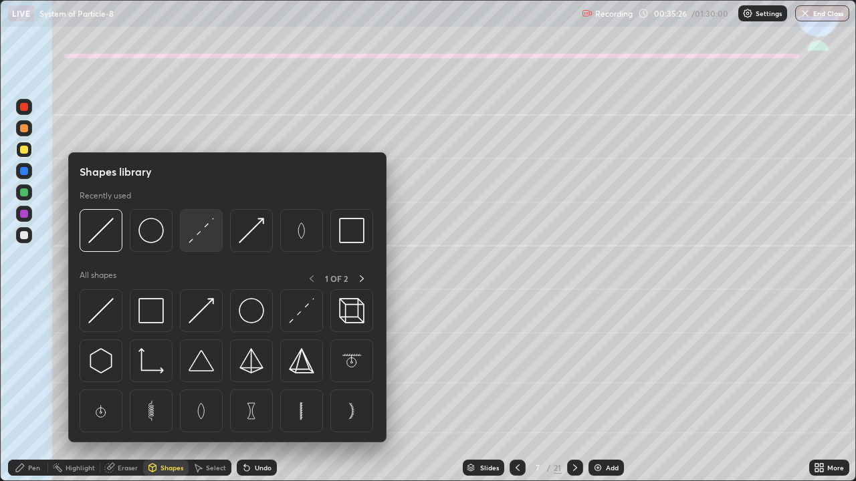
click at [193, 235] on img at bounding box center [201, 230] width 25 height 25
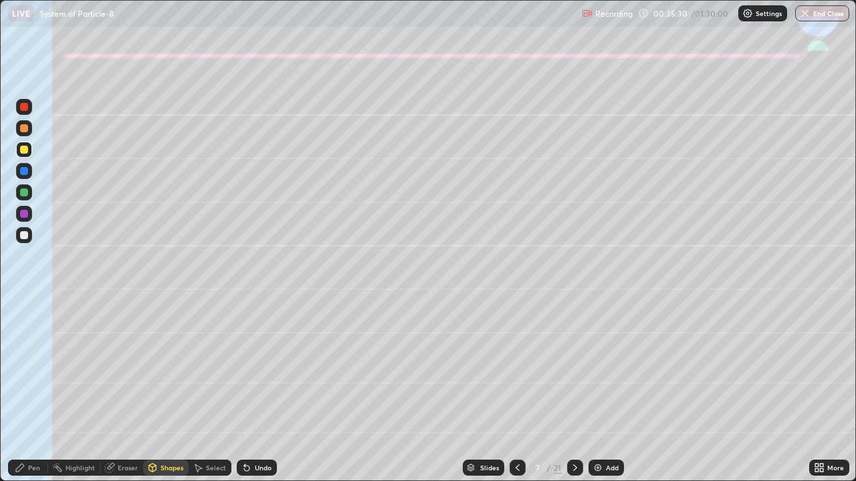
click at [32, 391] on div "Pen" at bounding box center [28, 468] width 40 height 16
click at [24, 236] on div at bounding box center [24, 235] width 8 height 8
click at [21, 152] on div at bounding box center [24, 150] width 8 height 8
click at [24, 237] on div at bounding box center [24, 235] width 8 height 8
click at [118, 391] on div "Eraser" at bounding box center [128, 468] width 20 height 7
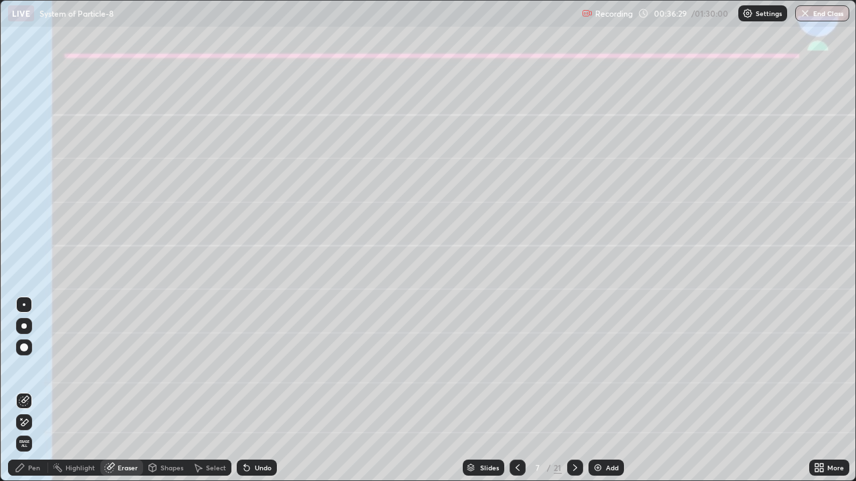
click at [17, 391] on icon at bounding box center [20, 468] width 8 height 8
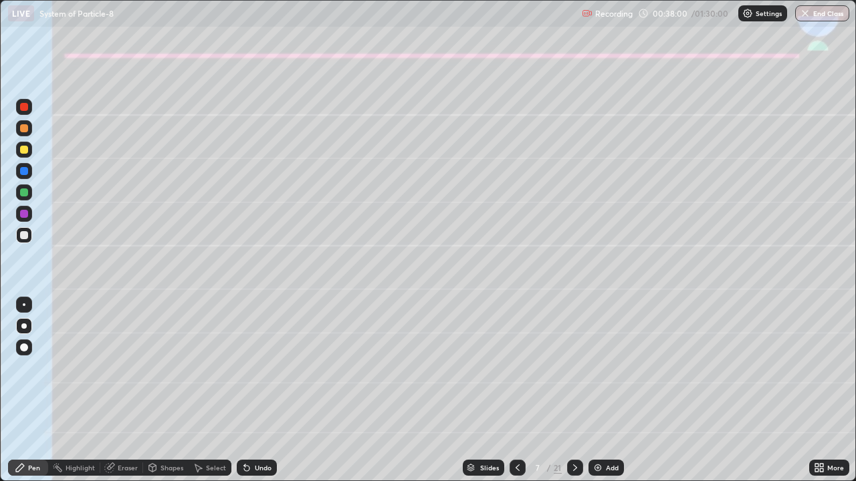
click at [119, 391] on div "Eraser" at bounding box center [128, 468] width 20 height 7
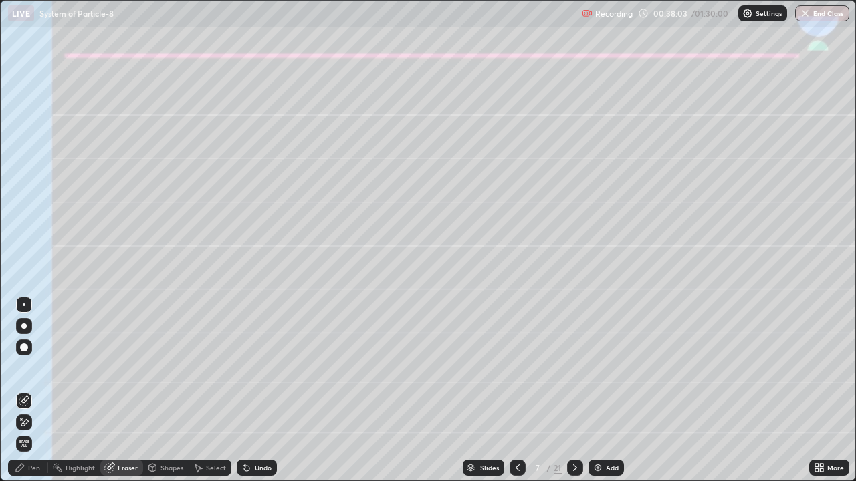
click at [0, 120] on div "Setting up your live class" at bounding box center [428, 240] width 856 height 481
click at [26, 391] on icon at bounding box center [24, 422] width 11 height 11
click at [25, 391] on icon at bounding box center [24, 422] width 11 height 11
click at [23, 391] on icon at bounding box center [24, 401] width 11 height 11
click at [25, 391] on icon at bounding box center [24, 422] width 11 height 11
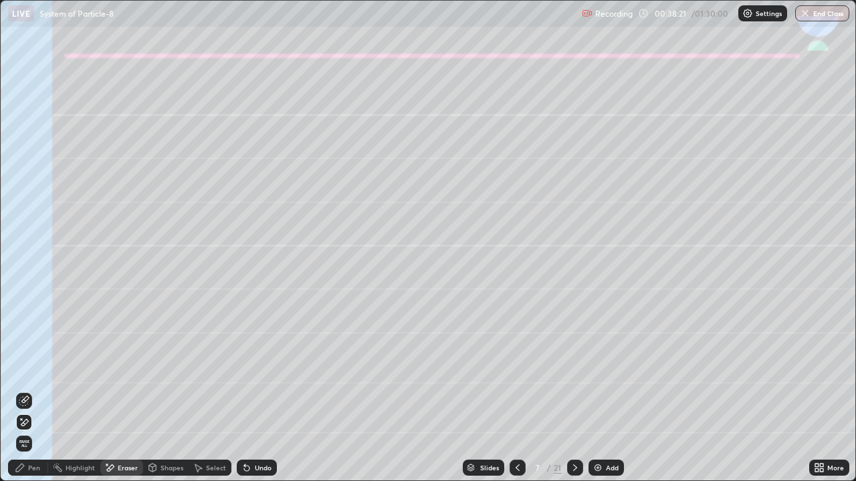
click at [36, 391] on div "Pen" at bounding box center [34, 468] width 12 height 7
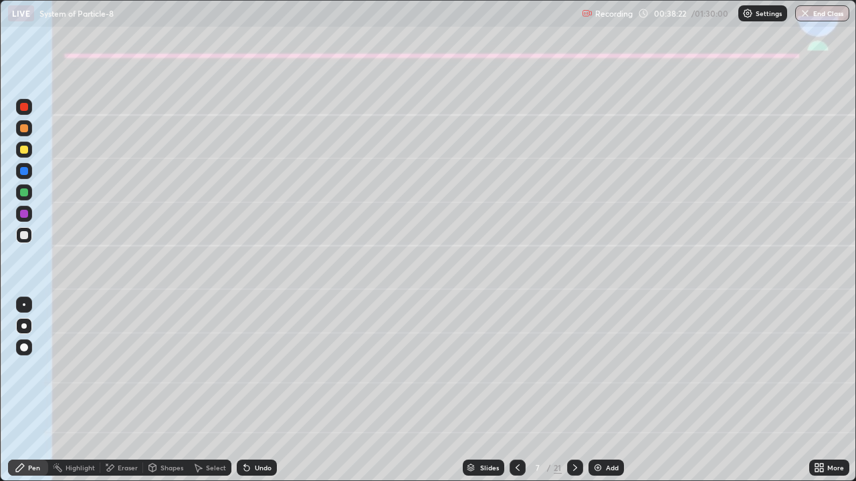
click at [26, 149] on div at bounding box center [24, 150] width 8 height 8
click at [126, 391] on div "Eraser" at bounding box center [128, 468] width 20 height 7
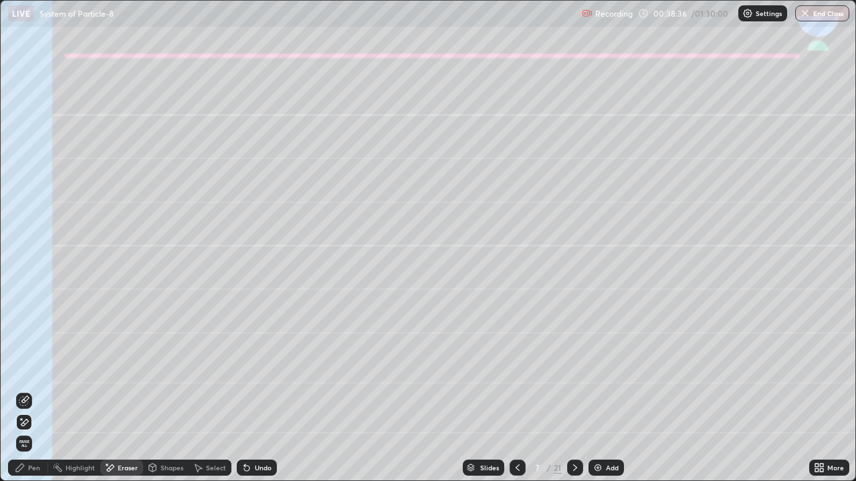
click at [36, 391] on div "Pen" at bounding box center [34, 468] width 12 height 7
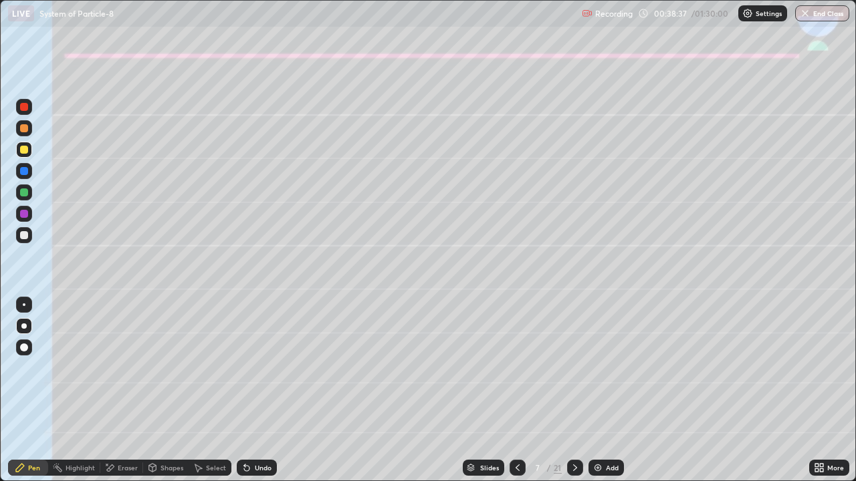
click at [27, 391] on div "Pen" at bounding box center [28, 468] width 40 height 16
click at [119, 391] on div "Eraser" at bounding box center [121, 468] width 43 height 16
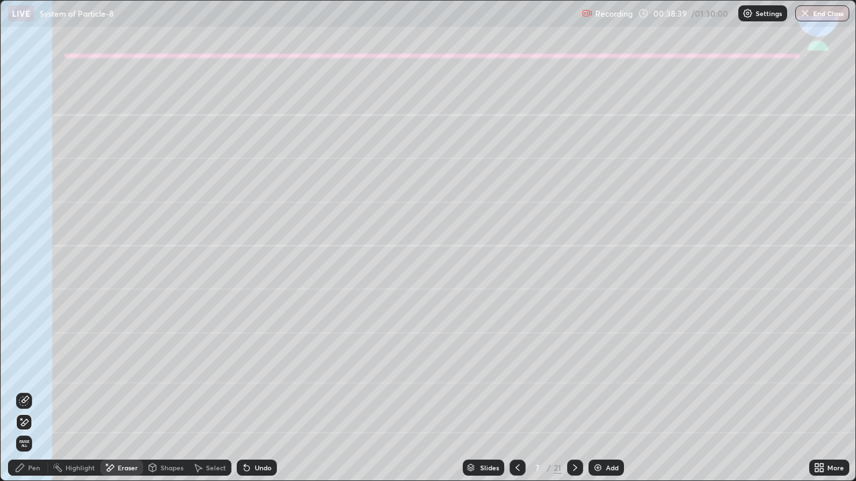
click at [25, 391] on icon at bounding box center [24, 401] width 11 height 11
click at [28, 391] on div "Pen" at bounding box center [34, 468] width 12 height 7
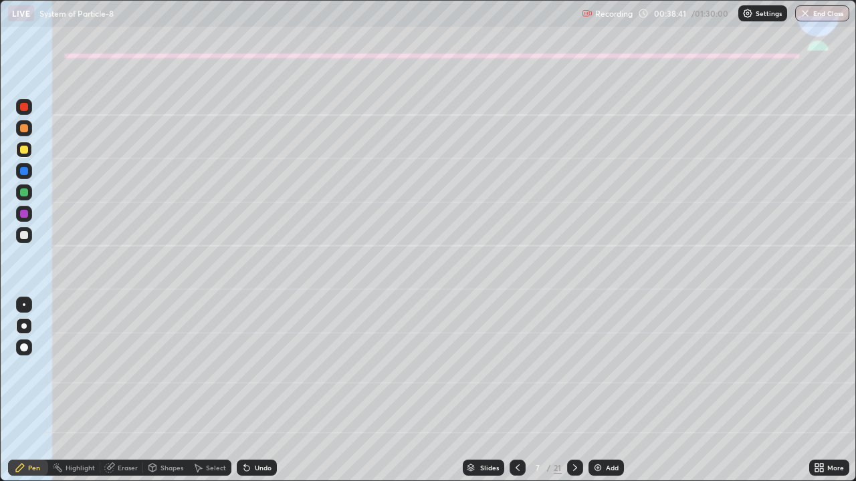
click at [122, 391] on div "Eraser" at bounding box center [128, 468] width 20 height 7
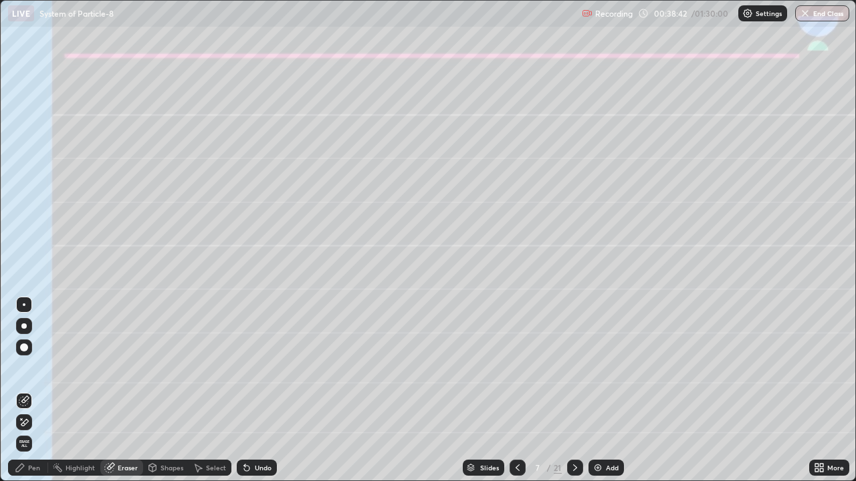
click at [24, 391] on icon at bounding box center [24, 401] width 11 height 11
click at [25, 391] on icon at bounding box center [20, 468] width 11 height 11
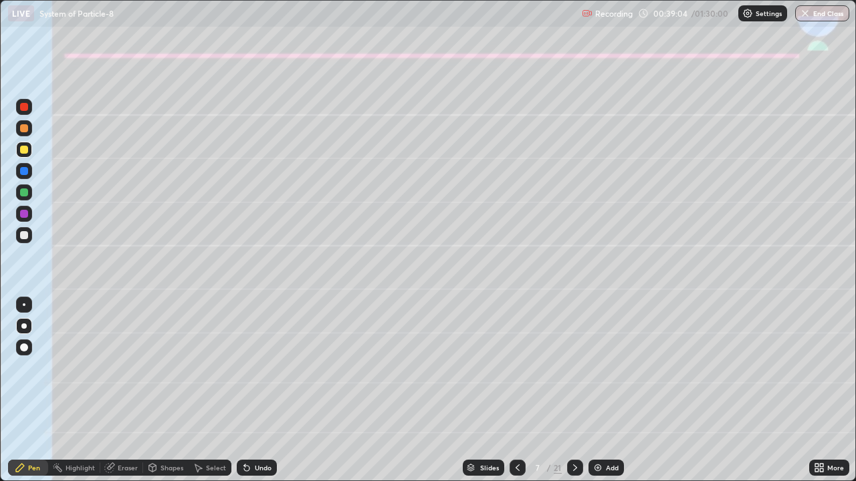
click at [20, 237] on div at bounding box center [24, 235] width 8 height 8
click at [128, 391] on div "Eraser" at bounding box center [128, 468] width 20 height 7
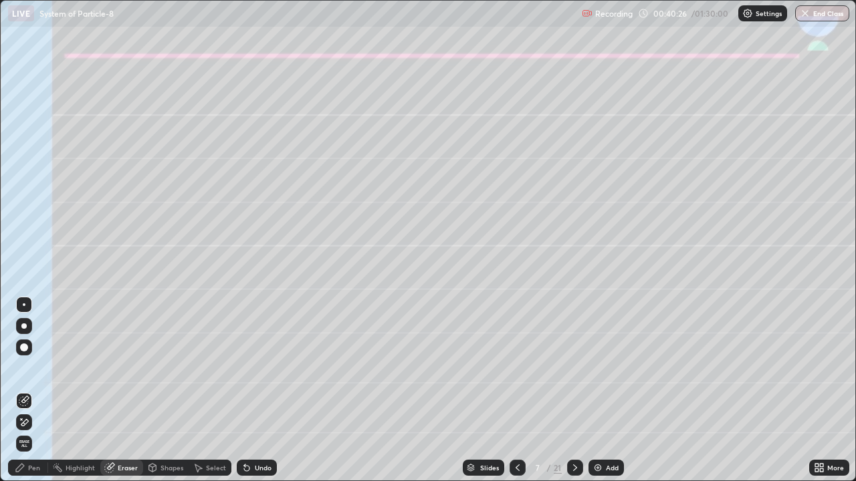
click at [39, 391] on div "Pen" at bounding box center [34, 468] width 12 height 7
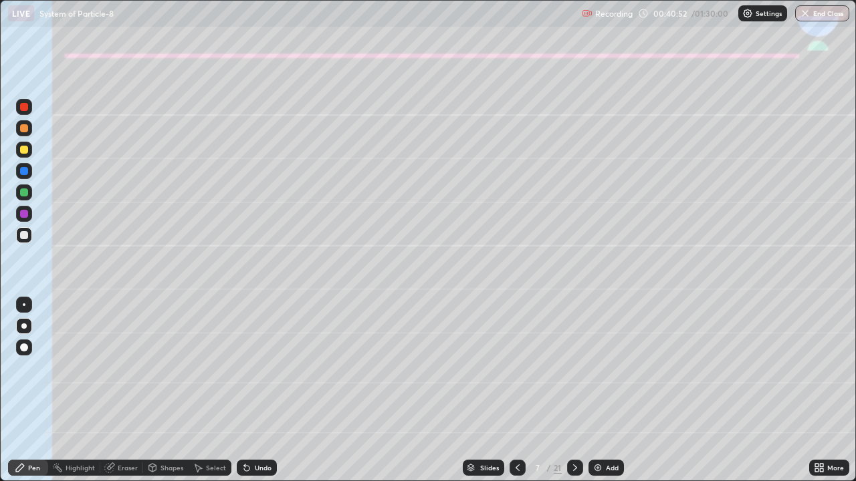
click at [24, 193] on div at bounding box center [24, 193] width 8 height 8
click at [29, 231] on div at bounding box center [24, 235] width 16 height 16
click at [23, 152] on div at bounding box center [24, 150] width 8 height 8
click at [27, 239] on div at bounding box center [24, 235] width 16 height 16
click at [577, 391] on icon at bounding box center [575, 468] width 11 height 11
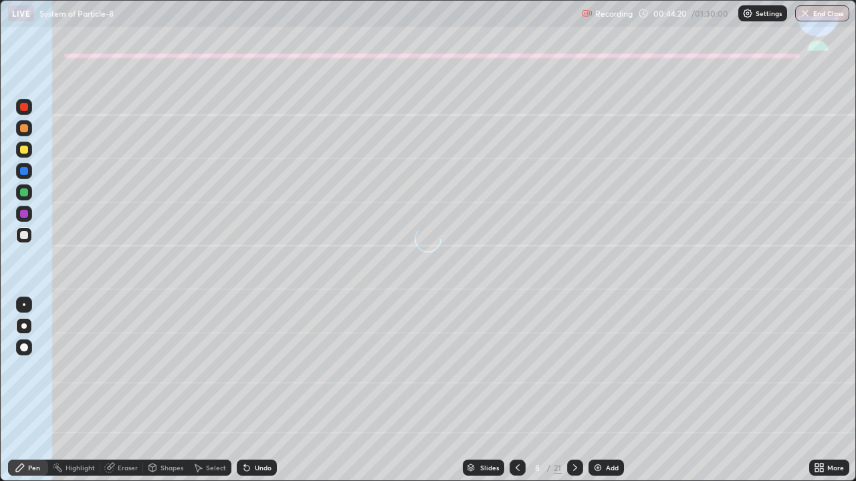
click at [24, 150] on div at bounding box center [24, 150] width 8 height 8
click at [163, 391] on div "Shapes" at bounding box center [171, 468] width 23 height 7
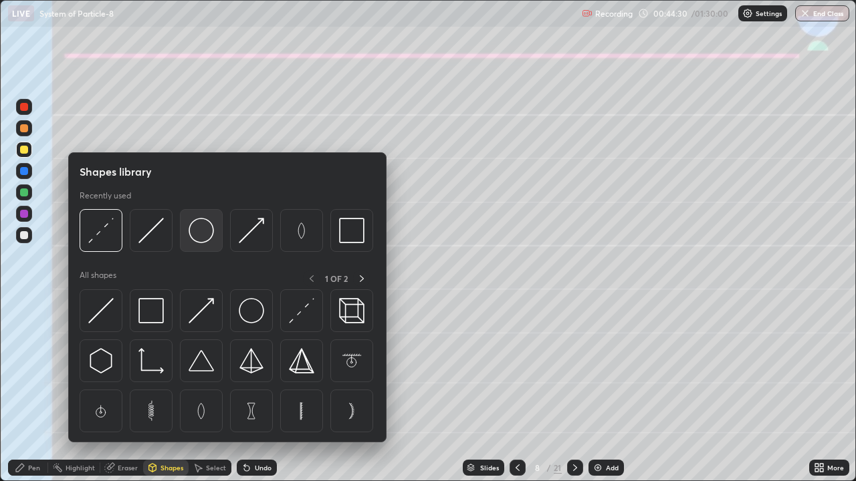
click at [201, 235] on img at bounding box center [201, 230] width 25 height 25
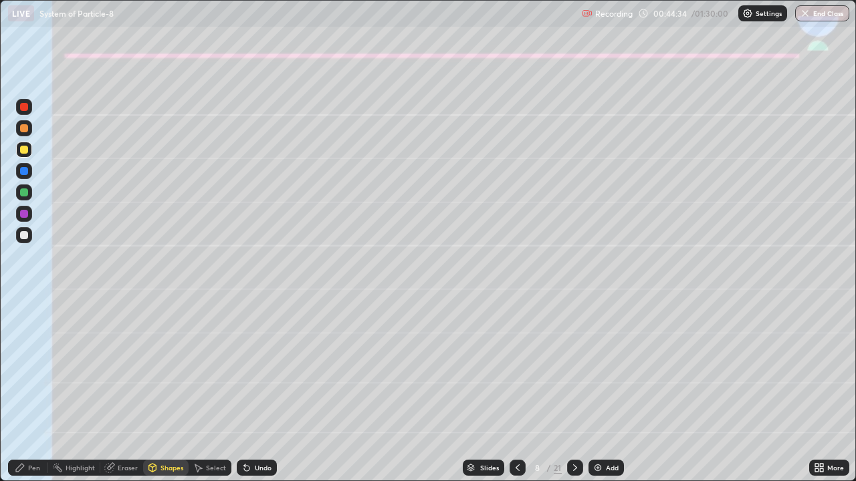
click at [167, 391] on div "Shapes" at bounding box center [171, 468] width 23 height 7
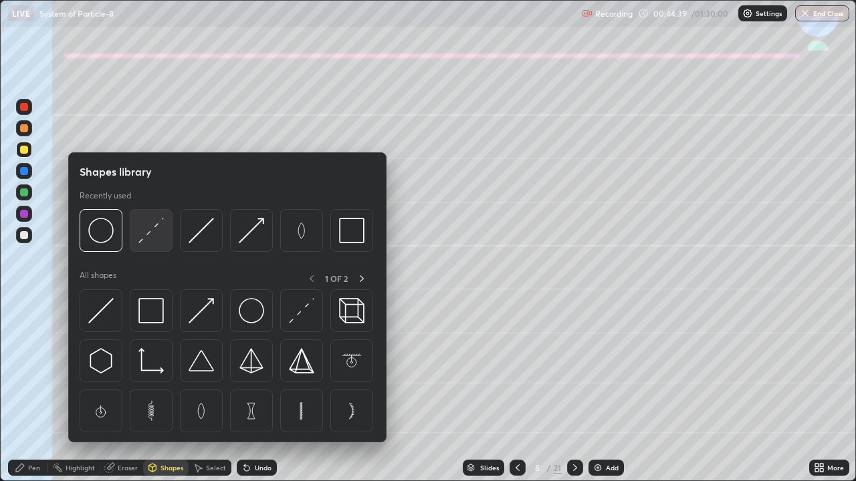
click at [150, 233] on img at bounding box center [150, 230] width 25 height 25
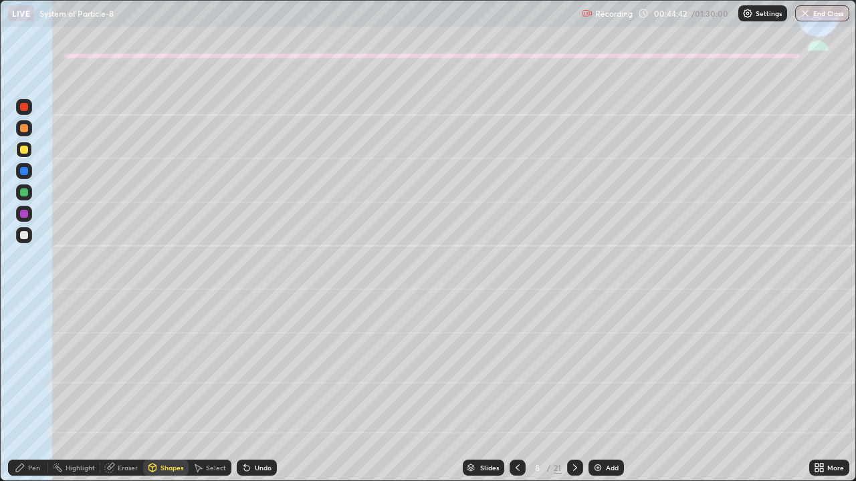
click at [174, 391] on div "Shapes" at bounding box center [171, 468] width 23 height 7
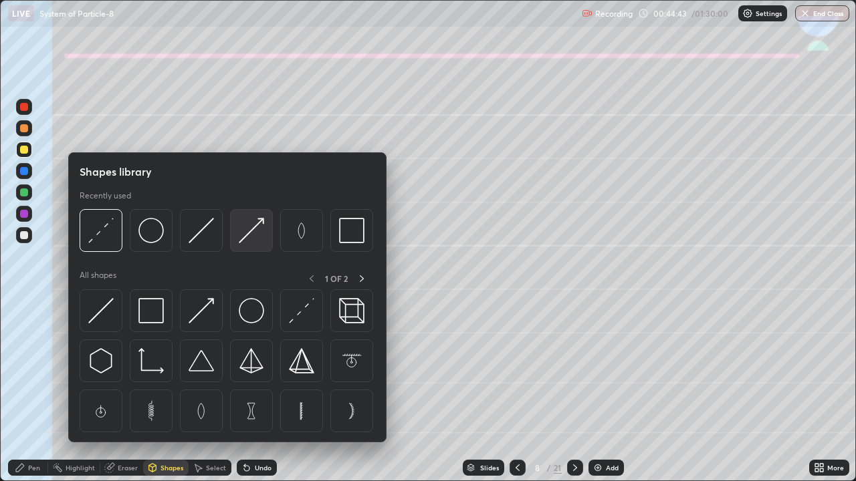
click at [251, 231] on img at bounding box center [251, 230] width 25 height 25
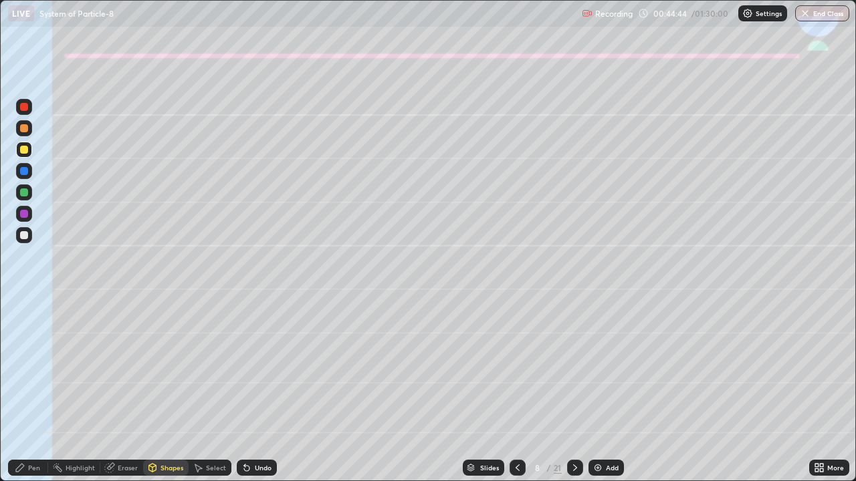
click at [27, 192] on div at bounding box center [24, 193] width 8 height 8
click at [169, 391] on div "Shapes" at bounding box center [171, 468] width 23 height 7
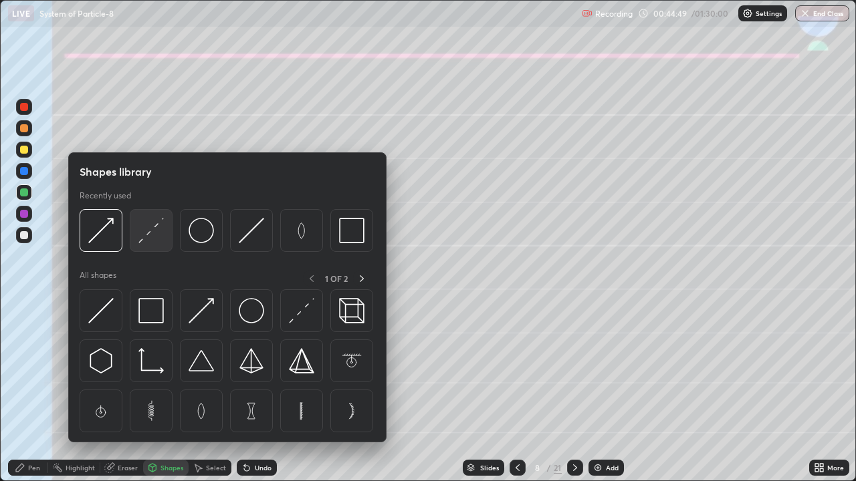
click at [144, 239] on img at bounding box center [150, 230] width 25 height 25
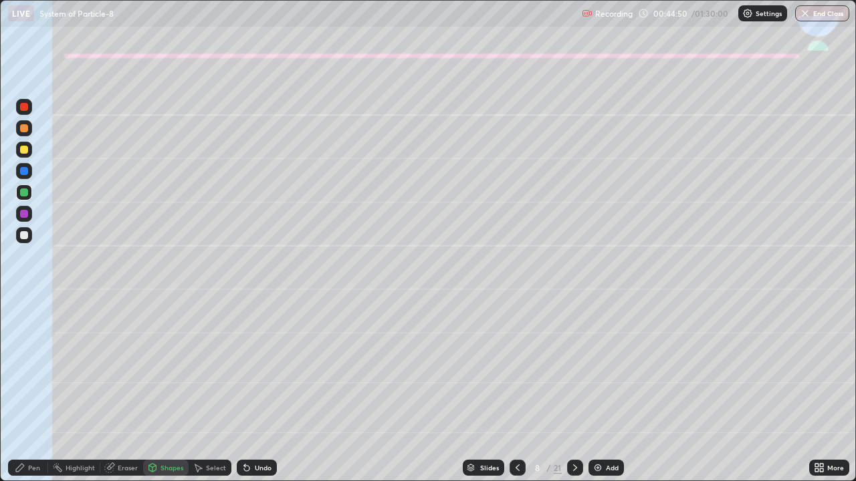
click at [23, 150] on div at bounding box center [24, 150] width 8 height 8
click at [19, 391] on div "Pen" at bounding box center [28, 468] width 40 height 16
click at [21, 191] on div at bounding box center [24, 193] width 8 height 8
click at [23, 193] on div at bounding box center [24, 193] width 8 height 8
click at [258, 391] on div "Undo" at bounding box center [263, 468] width 17 height 7
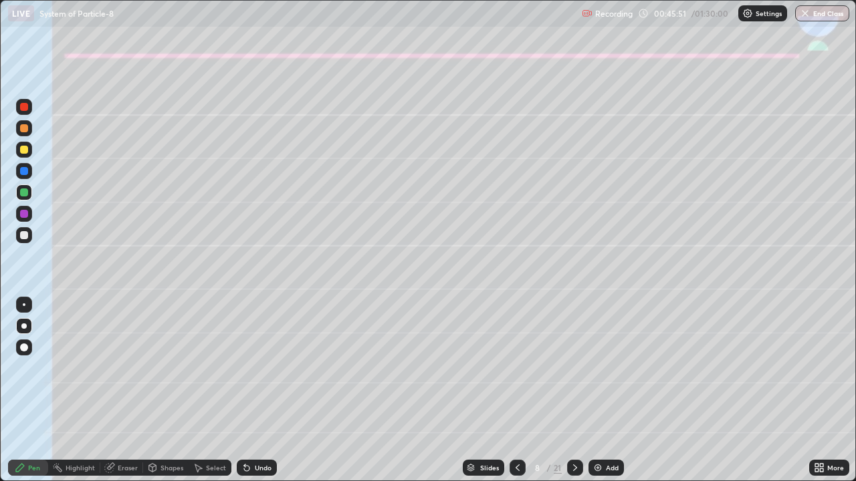
click at [247, 391] on icon at bounding box center [246, 468] width 11 height 11
click at [23, 235] on div at bounding box center [24, 235] width 8 height 8
click at [244, 391] on icon at bounding box center [244, 465] width 1 height 1
click at [21, 192] on div at bounding box center [24, 193] width 8 height 8
click at [27, 130] on div at bounding box center [24, 128] width 8 height 8
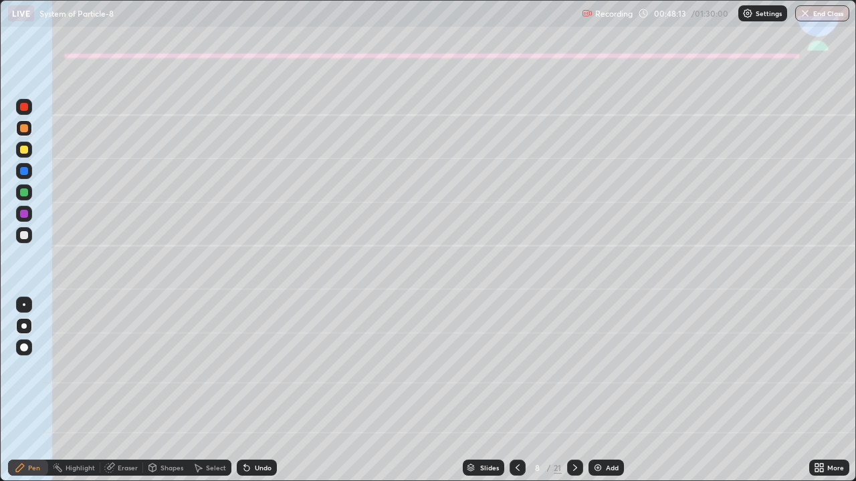
click at [164, 391] on div "Shapes" at bounding box center [165, 468] width 45 height 16
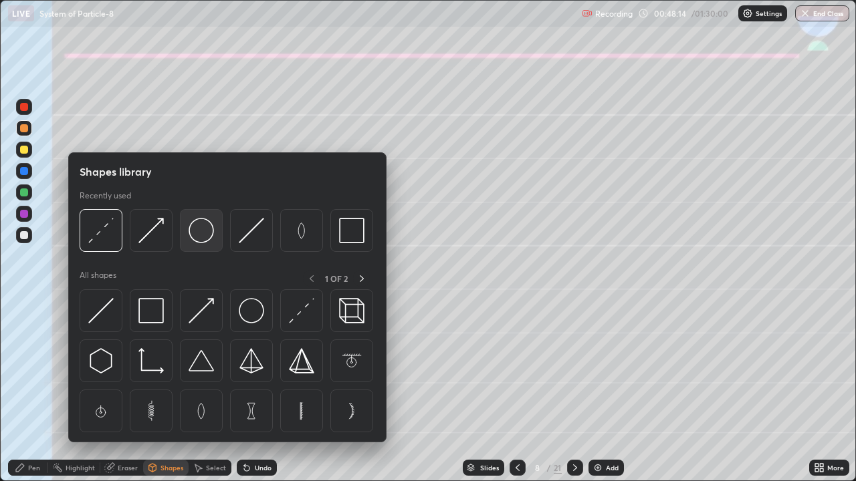
click at [202, 232] on img at bounding box center [201, 230] width 25 height 25
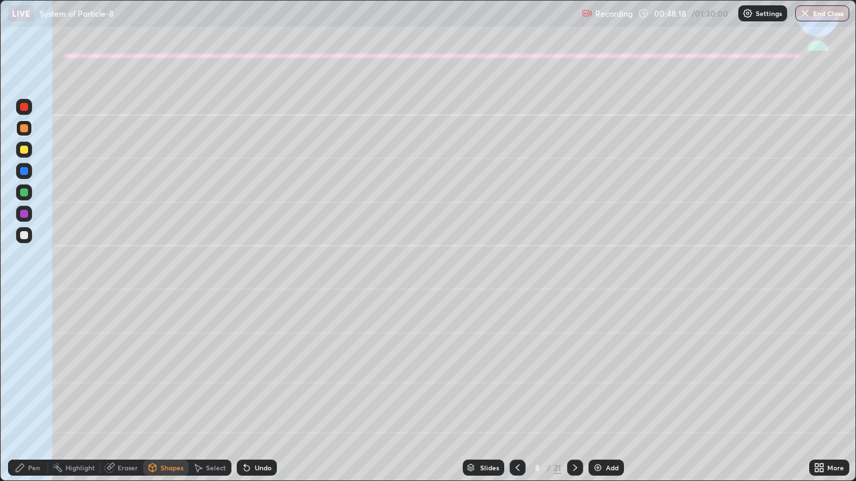
click at [170, 391] on div "Shapes" at bounding box center [171, 468] width 23 height 7
click at [254, 391] on div "Undo" at bounding box center [257, 468] width 40 height 16
click at [167, 391] on div "Shapes" at bounding box center [171, 468] width 23 height 7
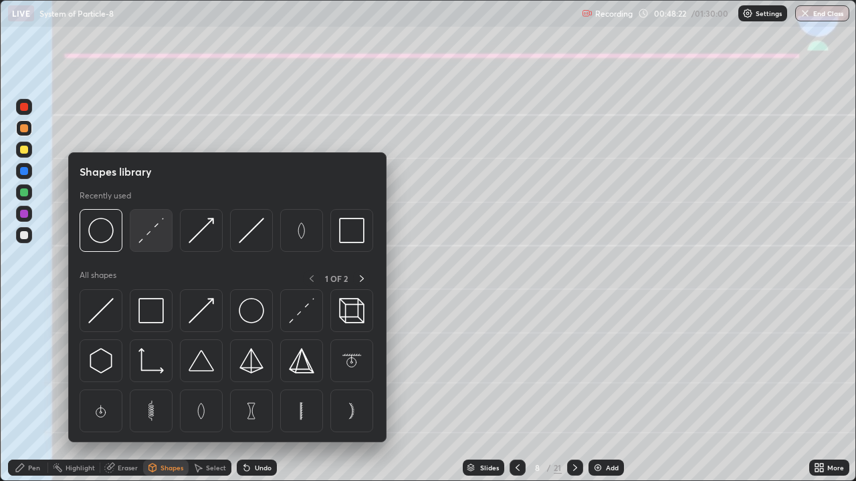
click at [147, 231] on img at bounding box center [150, 230] width 25 height 25
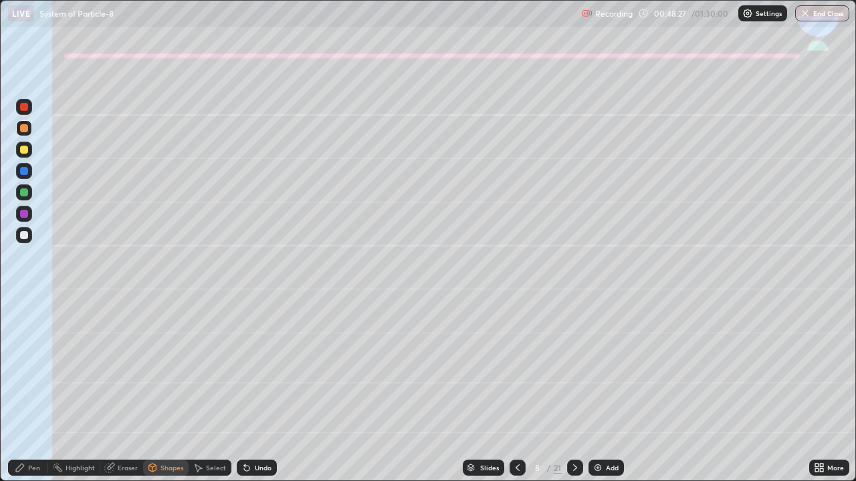
click at [36, 391] on div "Pen" at bounding box center [34, 468] width 12 height 7
click at [574, 391] on icon at bounding box center [575, 468] width 11 height 11
click at [23, 236] on div at bounding box center [24, 235] width 8 height 8
click at [247, 391] on icon at bounding box center [246, 468] width 5 height 5
click at [244, 391] on icon at bounding box center [246, 468] width 5 height 5
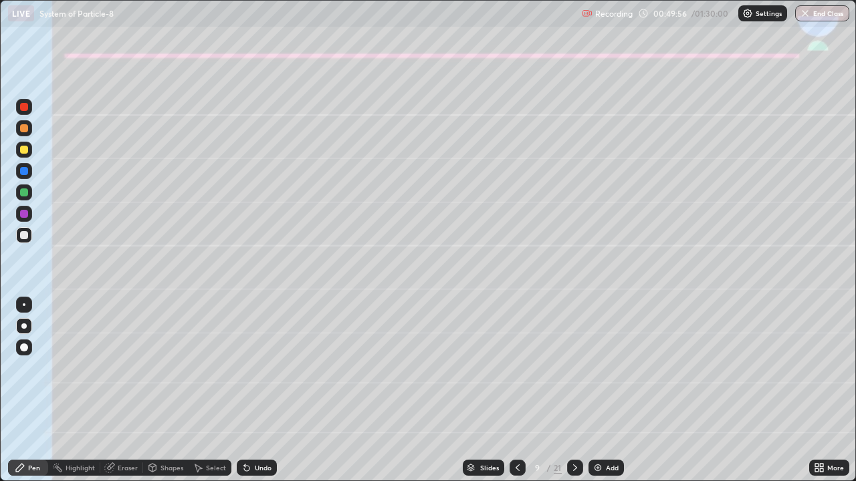
click at [244, 391] on icon at bounding box center [244, 465] width 1 height 1
click at [242, 391] on icon at bounding box center [246, 468] width 11 height 11
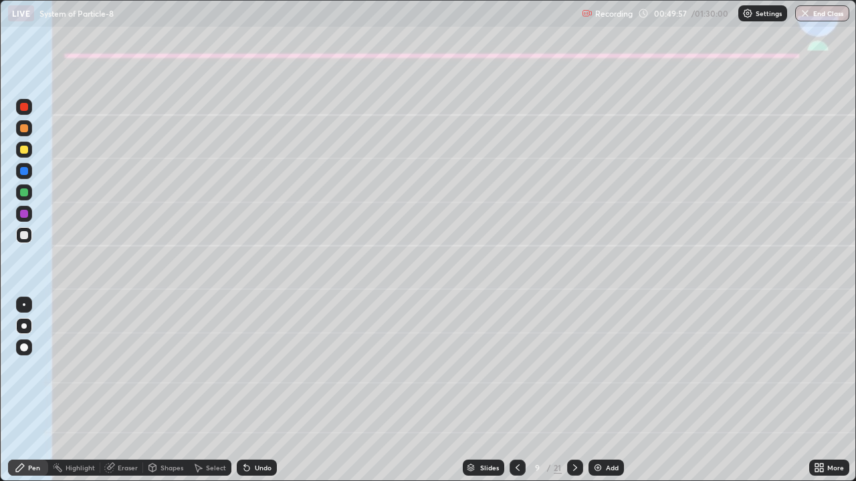
click at [244, 391] on icon at bounding box center [244, 465] width 1 height 1
click at [239, 391] on div "Undo" at bounding box center [257, 468] width 40 height 16
click at [237, 391] on div "Undo" at bounding box center [257, 468] width 40 height 16
click at [27, 132] on div at bounding box center [24, 128] width 8 height 8
click at [518, 391] on icon at bounding box center [517, 468] width 11 height 11
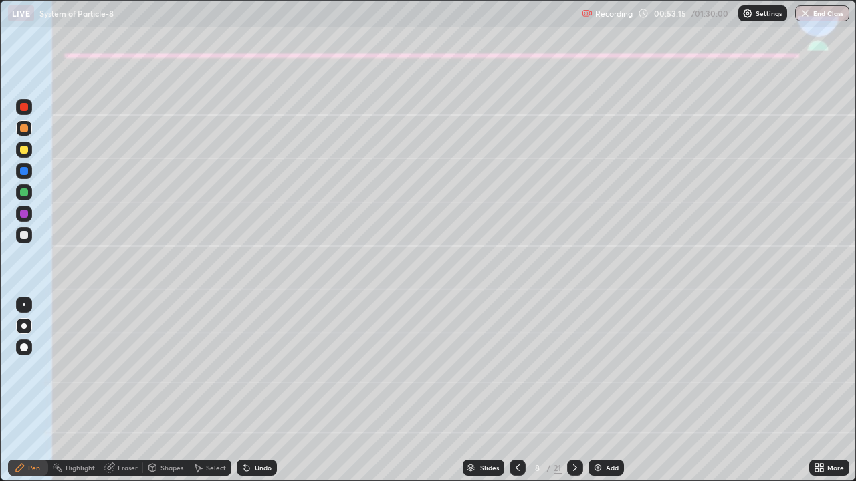
click at [575, 391] on icon at bounding box center [575, 468] width 11 height 11
click at [568, 391] on div at bounding box center [575, 468] width 16 height 16
click at [24, 326] on div at bounding box center [23, 326] width 5 height 5
click at [20, 192] on div at bounding box center [24, 193] width 8 height 8
click at [21, 328] on div at bounding box center [24, 326] width 16 height 16
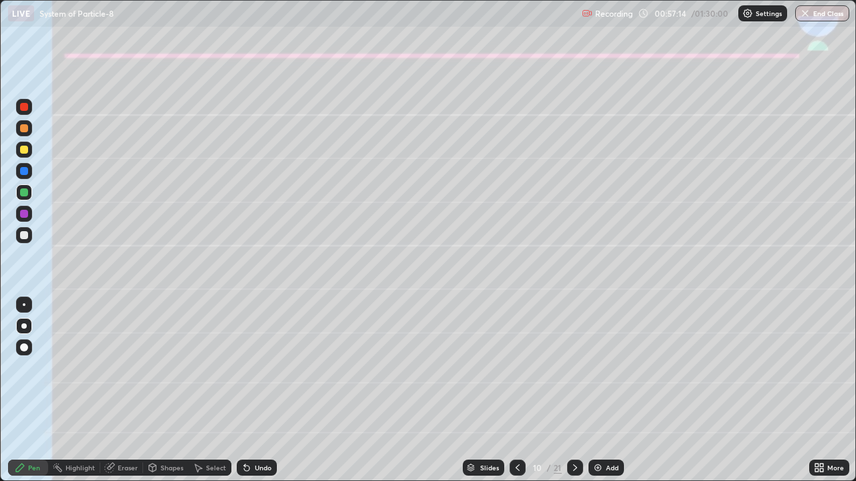
click at [23, 150] on div at bounding box center [24, 150] width 8 height 8
click at [23, 236] on div at bounding box center [24, 235] width 8 height 8
click at [257, 391] on div "Undo" at bounding box center [263, 468] width 17 height 7
click at [251, 391] on div "Undo" at bounding box center [257, 468] width 40 height 16
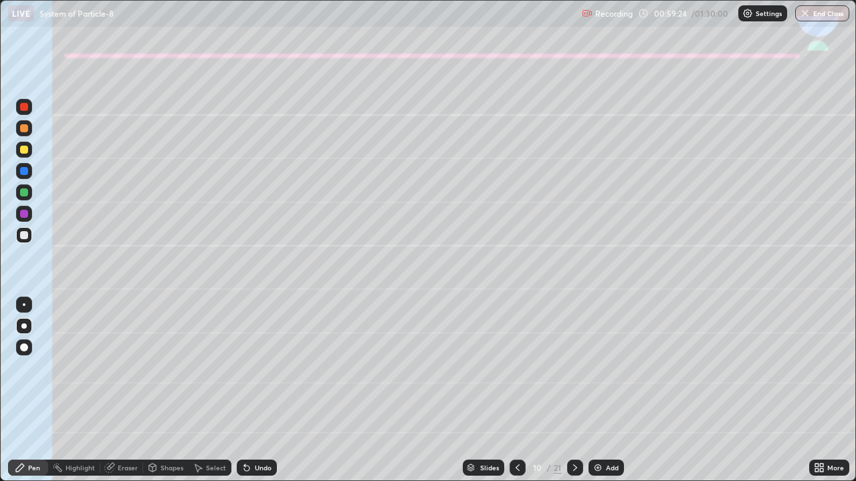
click at [251, 391] on div "Undo" at bounding box center [257, 468] width 40 height 16
click at [247, 391] on icon at bounding box center [246, 468] width 5 height 5
click at [261, 391] on div "Undo" at bounding box center [263, 468] width 17 height 7
click at [26, 194] on div at bounding box center [24, 193] width 8 height 8
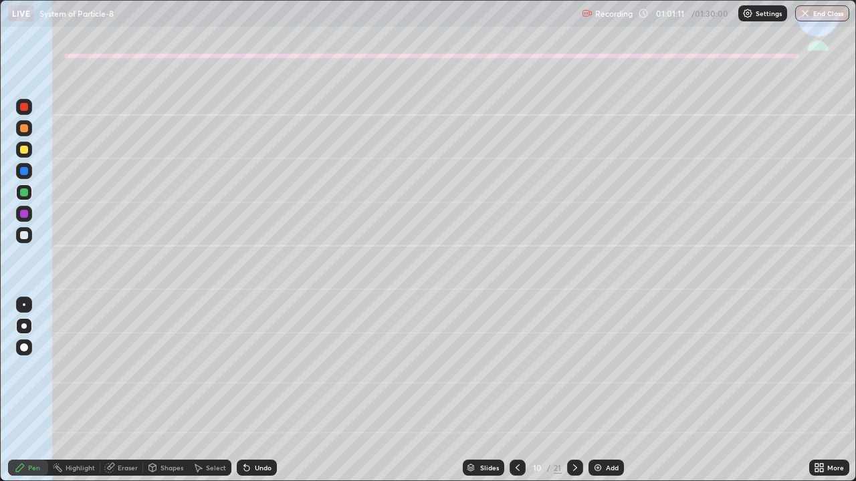
click at [24, 215] on div at bounding box center [24, 214] width 8 height 8
click at [555, 391] on div "21" at bounding box center [558, 468] width 8 height 12
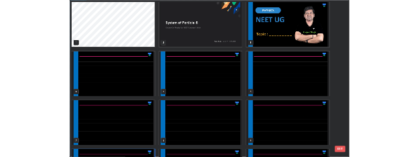
scroll to position [476, 848]
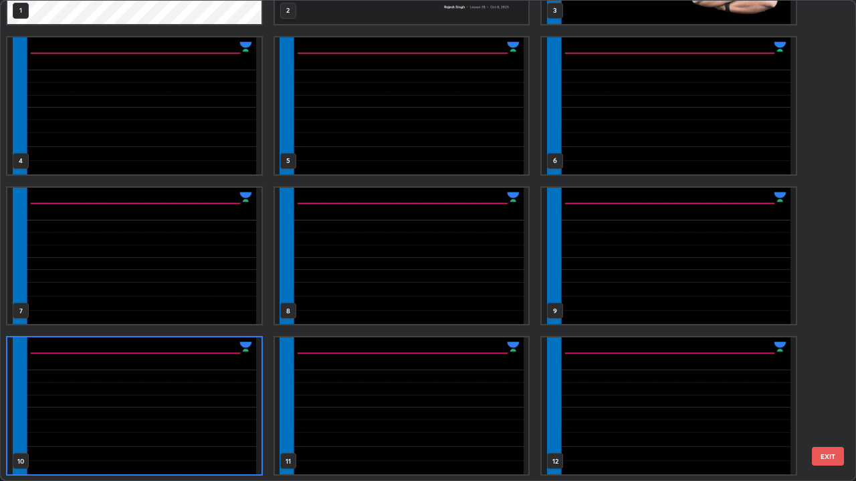
click at [481, 277] on img "grid" at bounding box center [402, 256] width 254 height 137
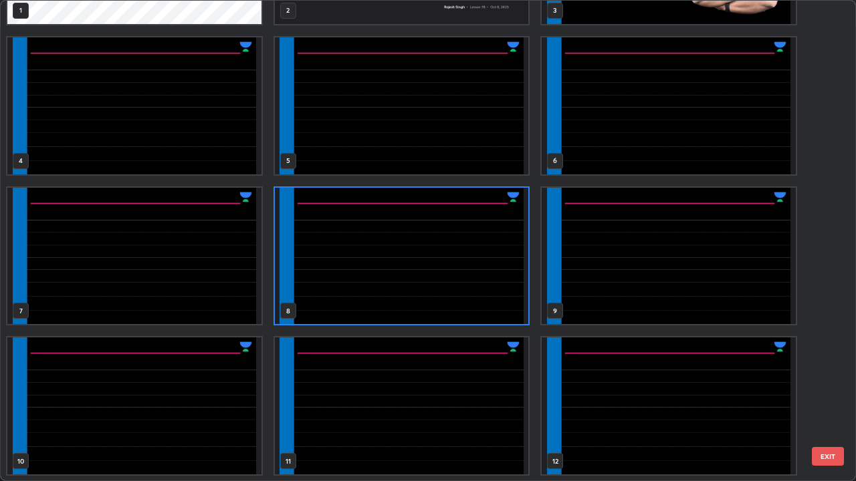
click at [484, 273] on img "grid" at bounding box center [402, 256] width 254 height 137
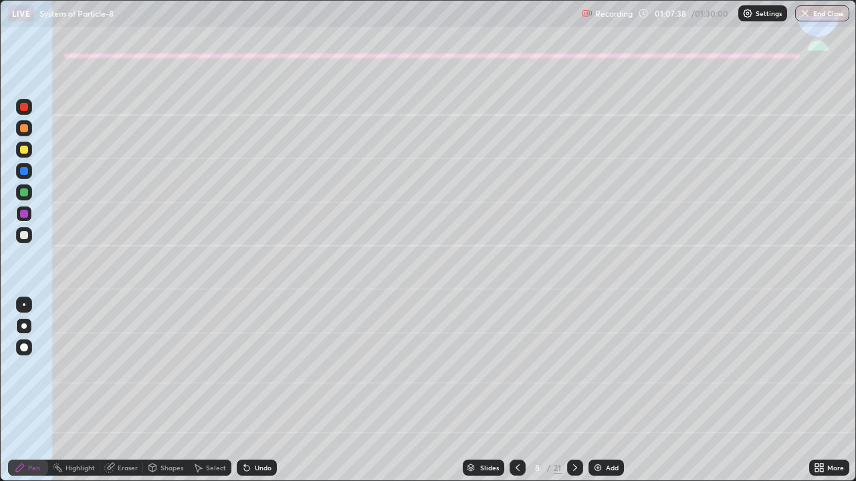
click at [574, 391] on icon at bounding box center [575, 468] width 11 height 11
click at [572, 391] on icon at bounding box center [575, 468] width 11 height 11
click at [574, 391] on icon at bounding box center [575, 468] width 11 height 11
click at [572, 391] on icon at bounding box center [575, 468] width 11 height 11
click at [516, 391] on icon at bounding box center [517, 468] width 11 height 11
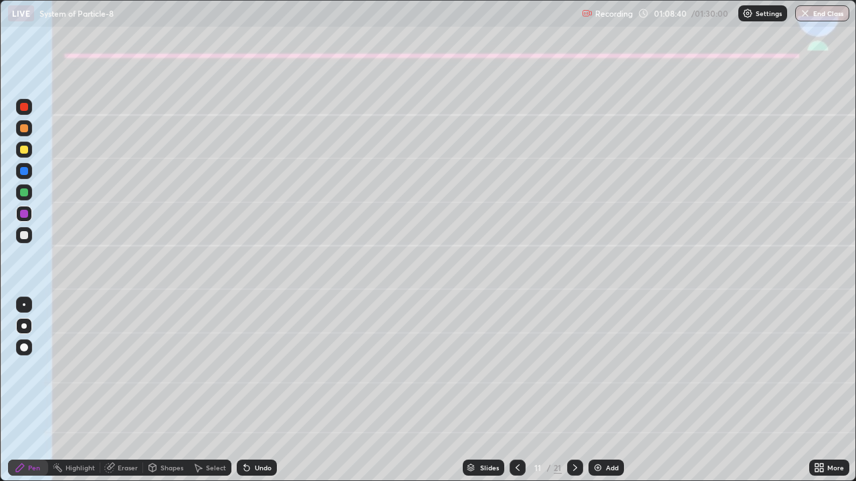
click at [19, 333] on div at bounding box center [24, 326] width 16 height 16
click at [516, 391] on icon at bounding box center [517, 468] width 11 height 11
click at [574, 391] on icon at bounding box center [575, 468] width 11 height 11
click at [24, 152] on div at bounding box center [24, 150] width 8 height 8
click at [244, 391] on icon at bounding box center [246, 468] width 5 height 5
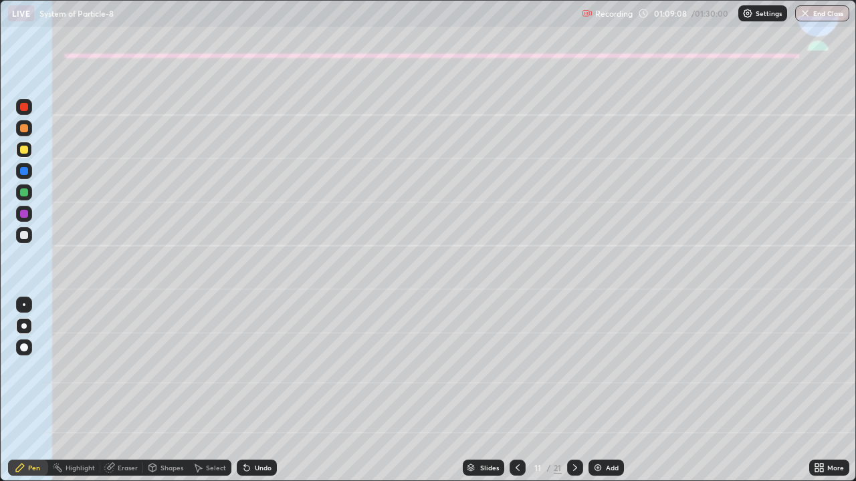
click at [24, 234] on div at bounding box center [24, 235] width 8 height 8
click at [21, 151] on div at bounding box center [24, 150] width 8 height 8
click at [24, 233] on div at bounding box center [24, 235] width 8 height 8
click at [27, 148] on div at bounding box center [24, 150] width 8 height 8
click at [24, 236] on div at bounding box center [24, 235] width 8 height 8
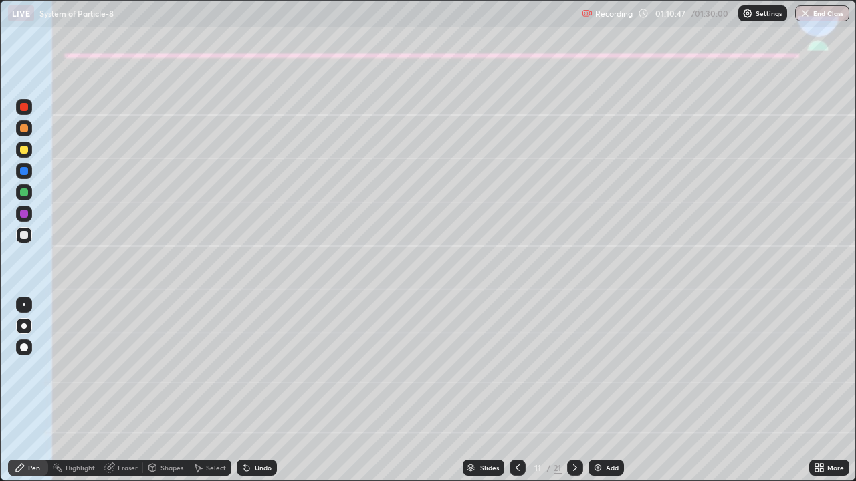
click at [125, 391] on div "Eraser" at bounding box center [128, 468] width 20 height 7
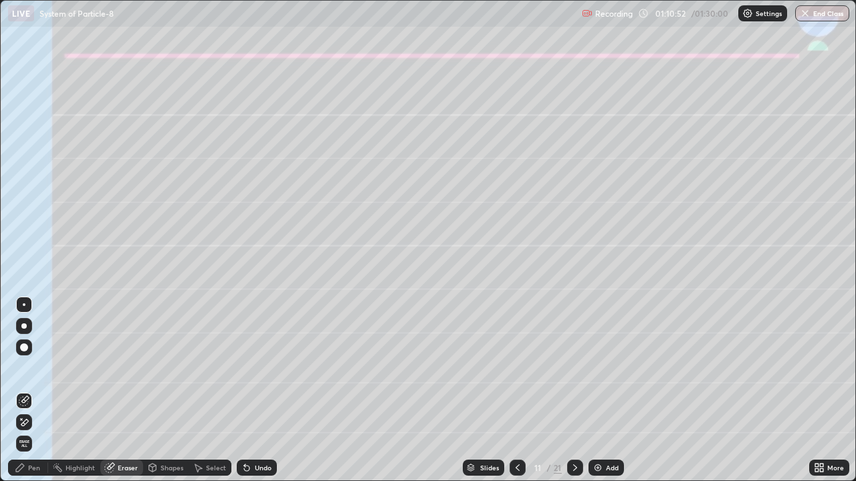
click at [27, 391] on div "Pen" at bounding box center [28, 468] width 40 height 16
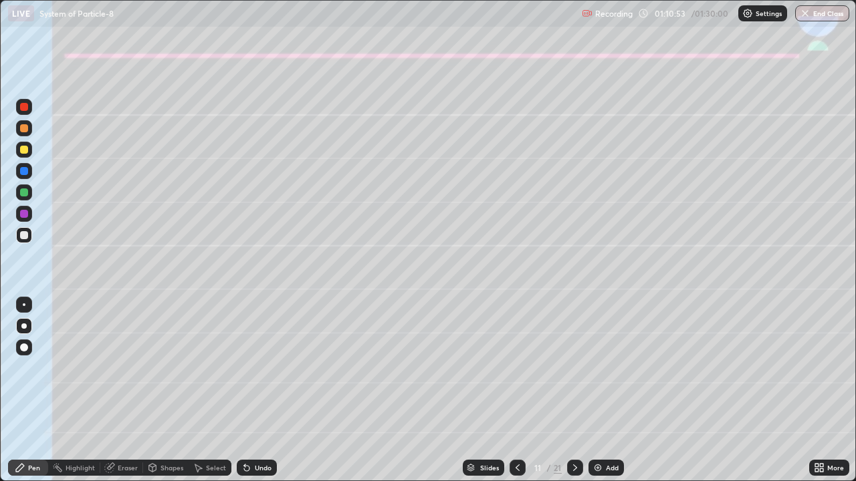
click at [20, 234] on div at bounding box center [24, 235] width 8 height 8
click at [160, 391] on div "Shapes" at bounding box center [171, 468] width 23 height 7
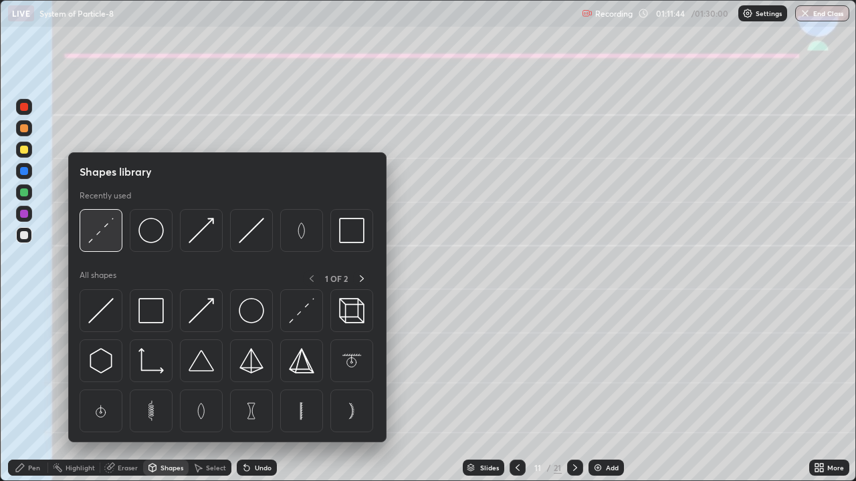
click at [94, 241] on img at bounding box center [100, 230] width 25 height 25
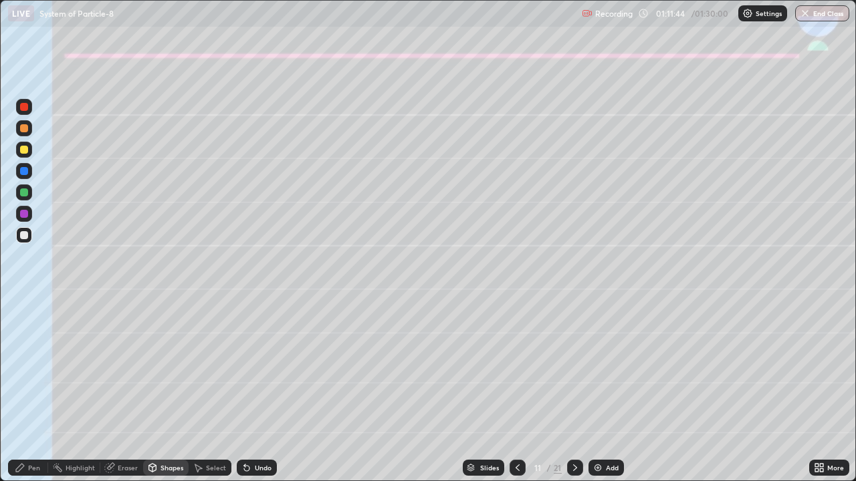
click at [27, 215] on div at bounding box center [24, 214] width 8 height 8
click at [29, 391] on div "Pen" at bounding box center [34, 468] width 12 height 7
click at [19, 155] on div at bounding box center [24, 150] width 16 height 16
click at [23, 194] on div at bounding box center [24, 193] width 8 height 8
click at [253, 391] on div "Undo" at bounding box center [257, 468] width 40 height 16
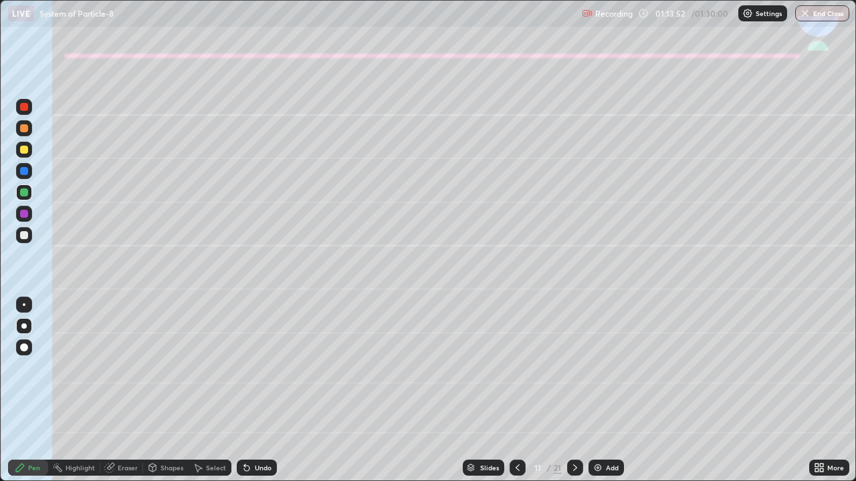
click at [255, 391] on div "Undo" at bounding box center [263, 468] width 17 height 7
click at [250, 391] on div "Undo" at bounding box center [257, 468] width 40 height 16
click at [253, 391] on div "Undo" at bounding box center [257, 468] width 40 height 16
click at [24, 236] on div at bounding box center [24, 235] width 8 height 8
click at [257, 391] on div "Undo" at bounding box center [263, 468] width 17 height 7
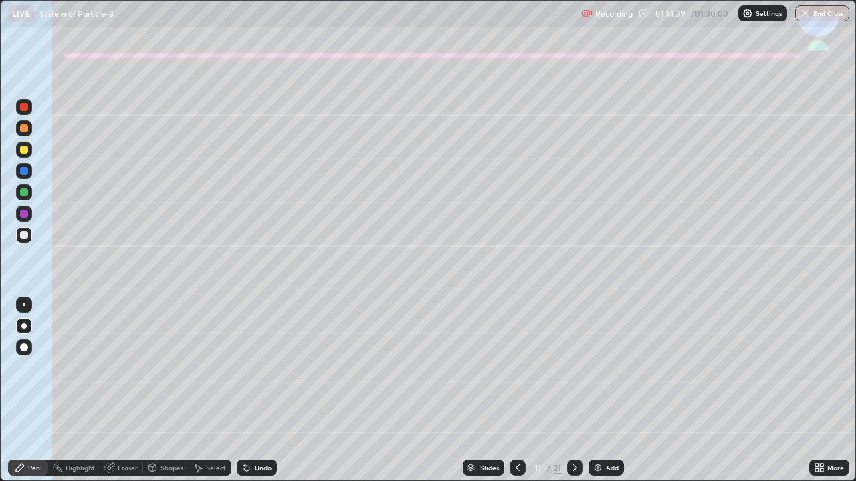
click at [260, 391] on div "Undo" at bounding box center [263, 468] width 17 height 7
click at [266, 391] on div "Undo" at bounding box center [263, 468] width 17 height 7
click at [574, 391] on icon at bounding box center [575, 468] width 11 height 11
click at [516, 391] on icon at bounding box center [517, 468] width 11 height 11
click at [573, 391] on icon at bounding box center [575, 468] width 11 height 11
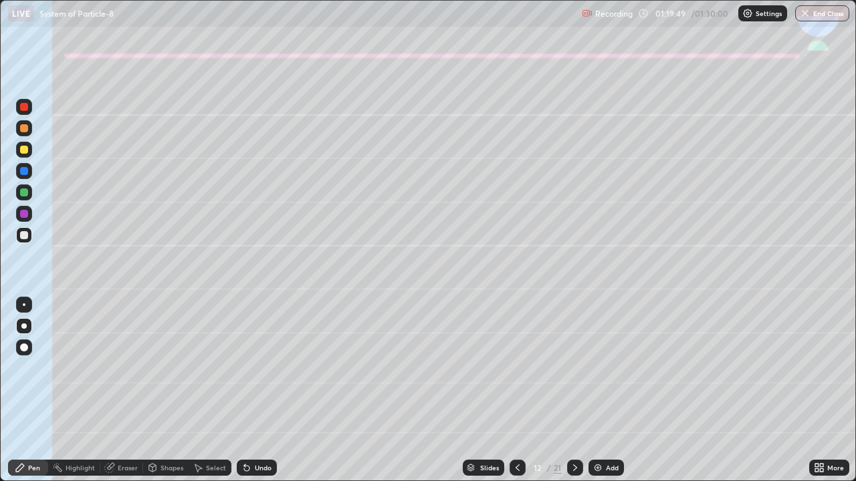
click at [816, 13] on button "End Class" at bounding box center [822, 13] width 54 height 16
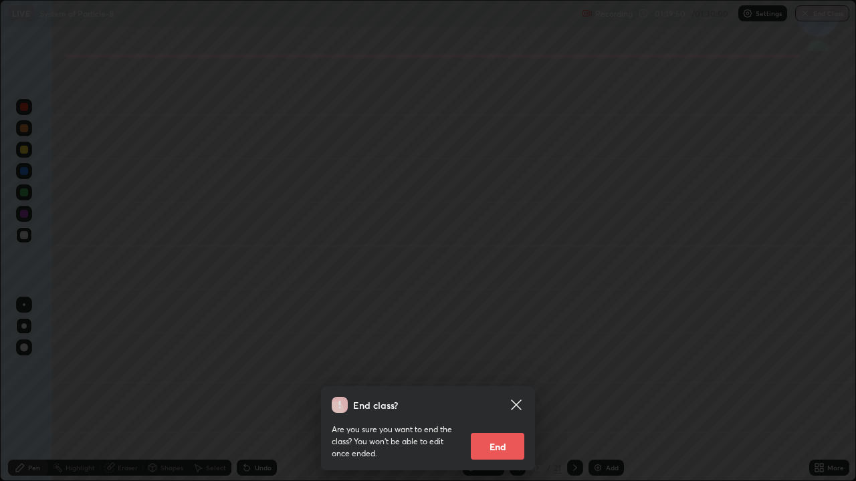
click at [490, 391] on button "End" at bounding box center [497, 446] width 53 height 27
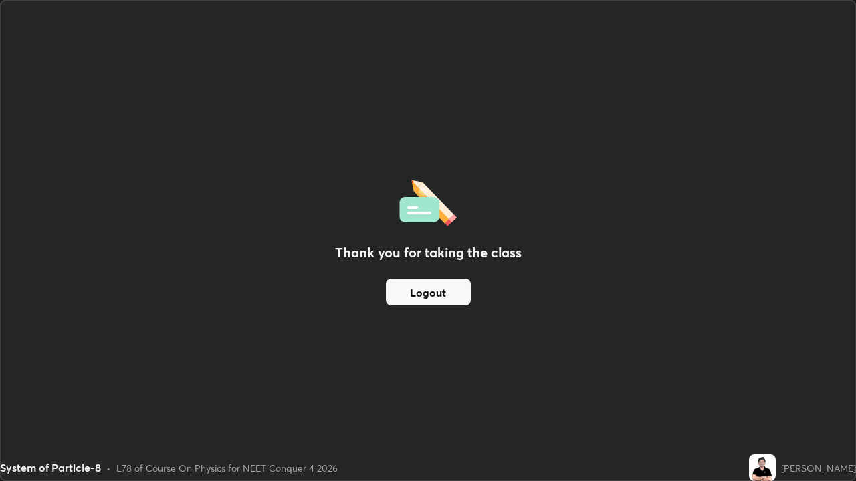
click at [431, 295] on button "Logout" at bounding box center [428, 292] width 85 height 27
click at [457, 288] on button "Logout" at bounding box center [428, 292] width 85 height 27
click at [460, 289] on button "Logout" at bounding box center [428, 292] width 85 height 27
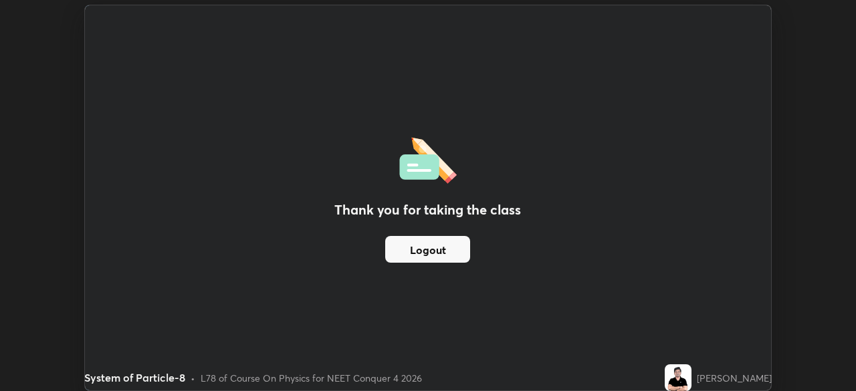
scroll to position [391, 856]
